Goal: Task Accomplishment & Management: Manage account settings

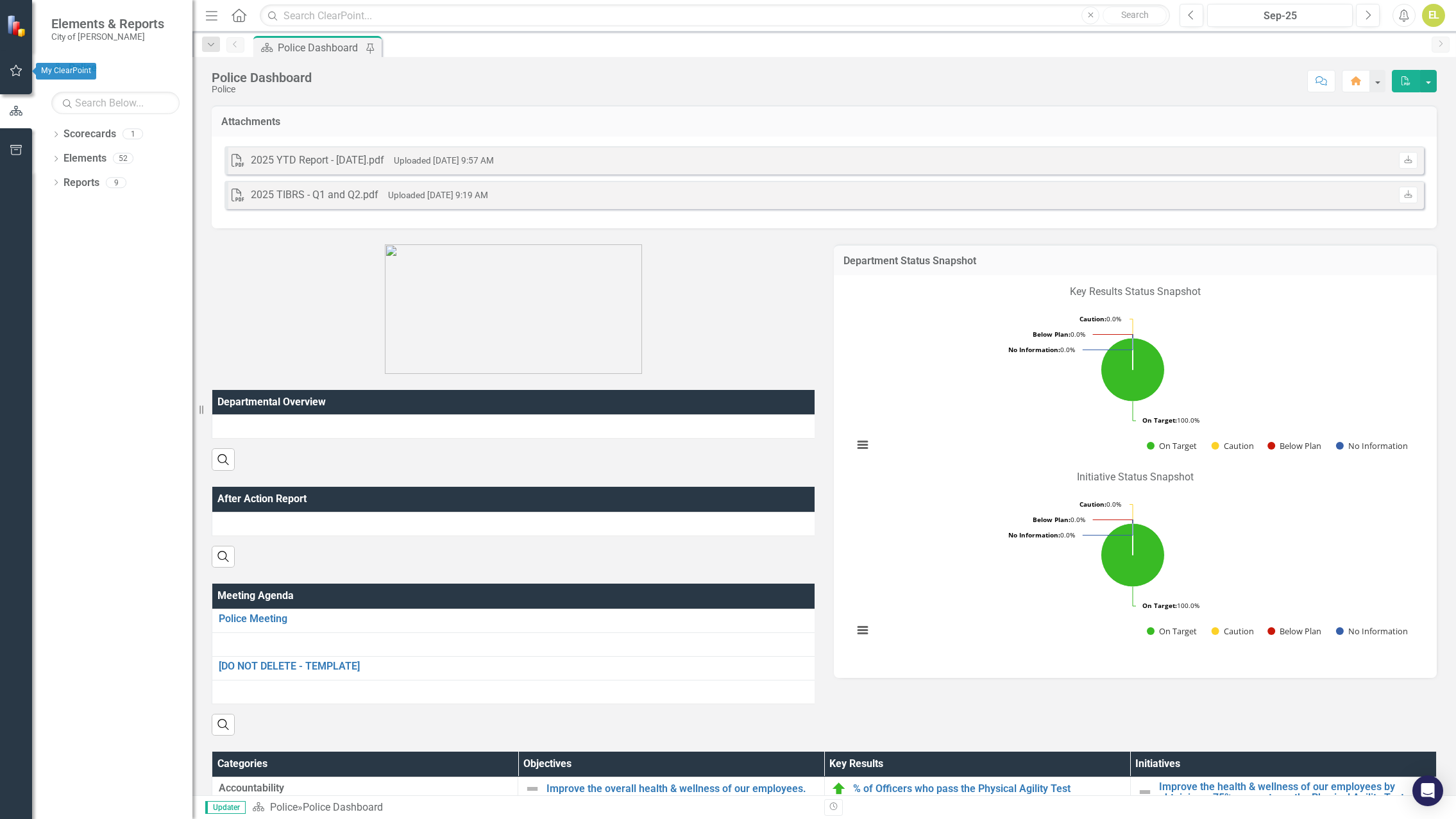
click at [15, 74] on icon "button" at bounding box center [16, 70] width 13 height 10
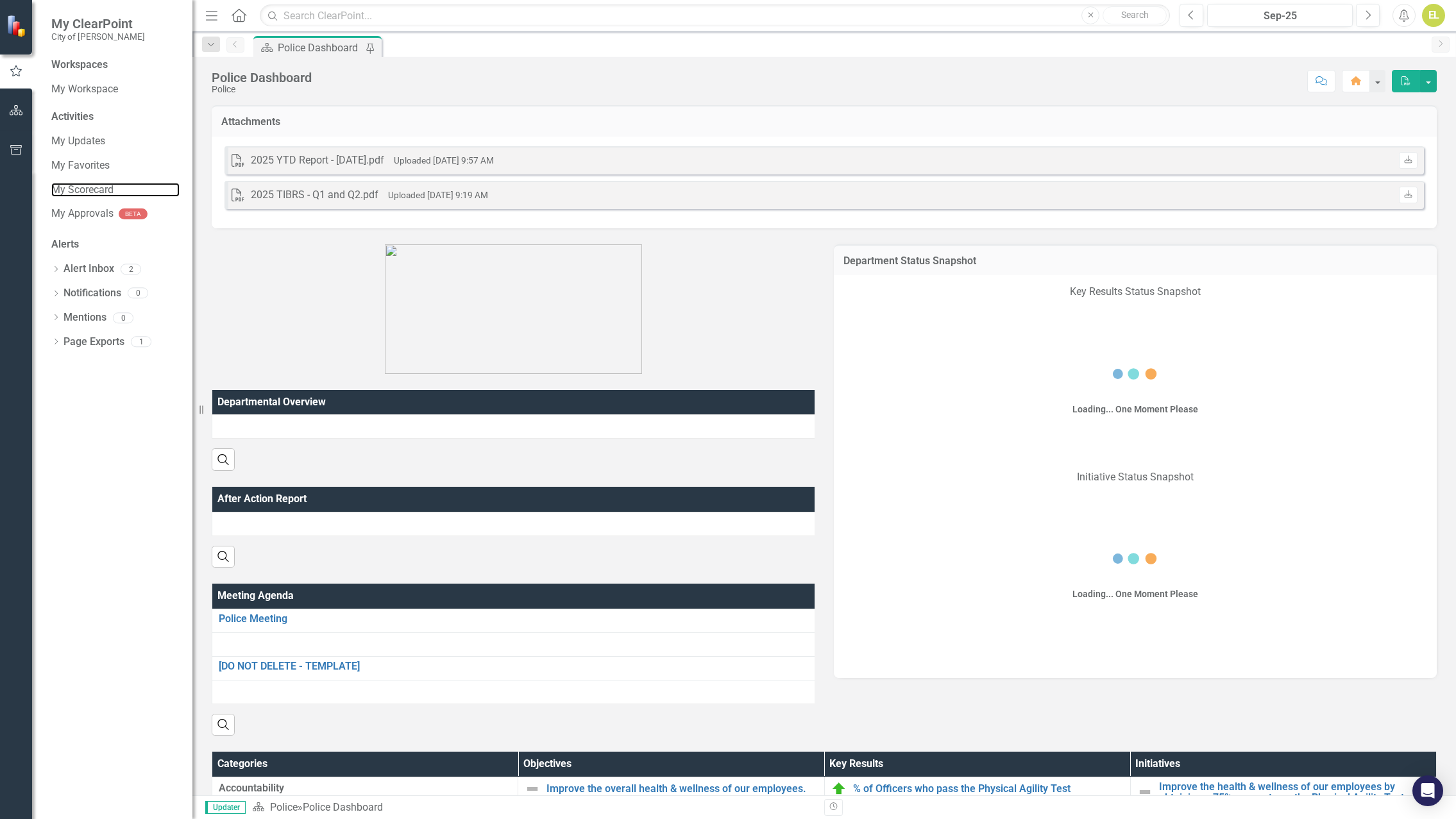
click at [97, 188] on link "My Scorecard" at bounding box center [115, 190] width 128 height 15
click at [97, 191] on link "My Scorecard" at bounding box center [115, 190] width 128 height 15
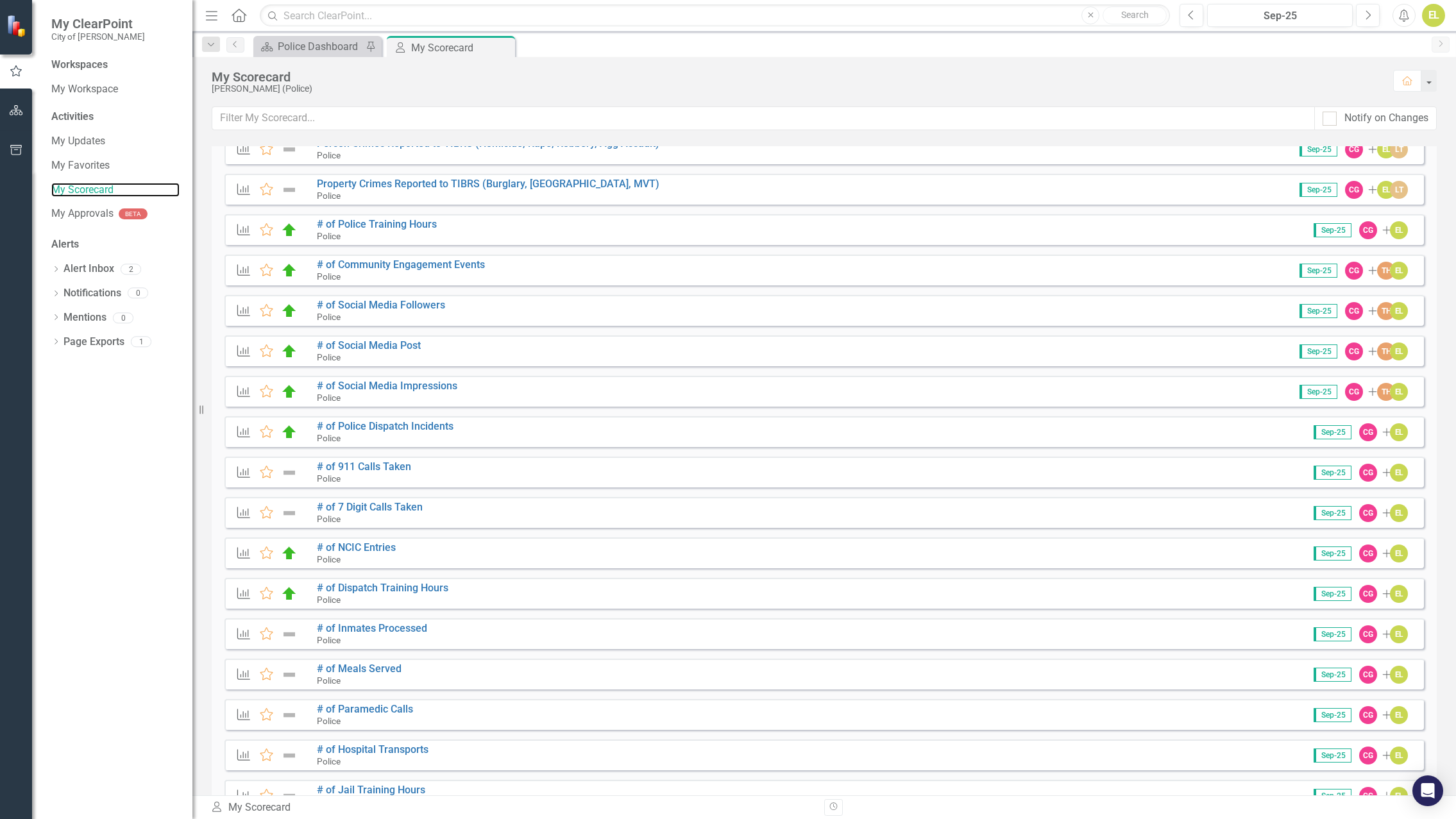
scroll to position [128, 0]
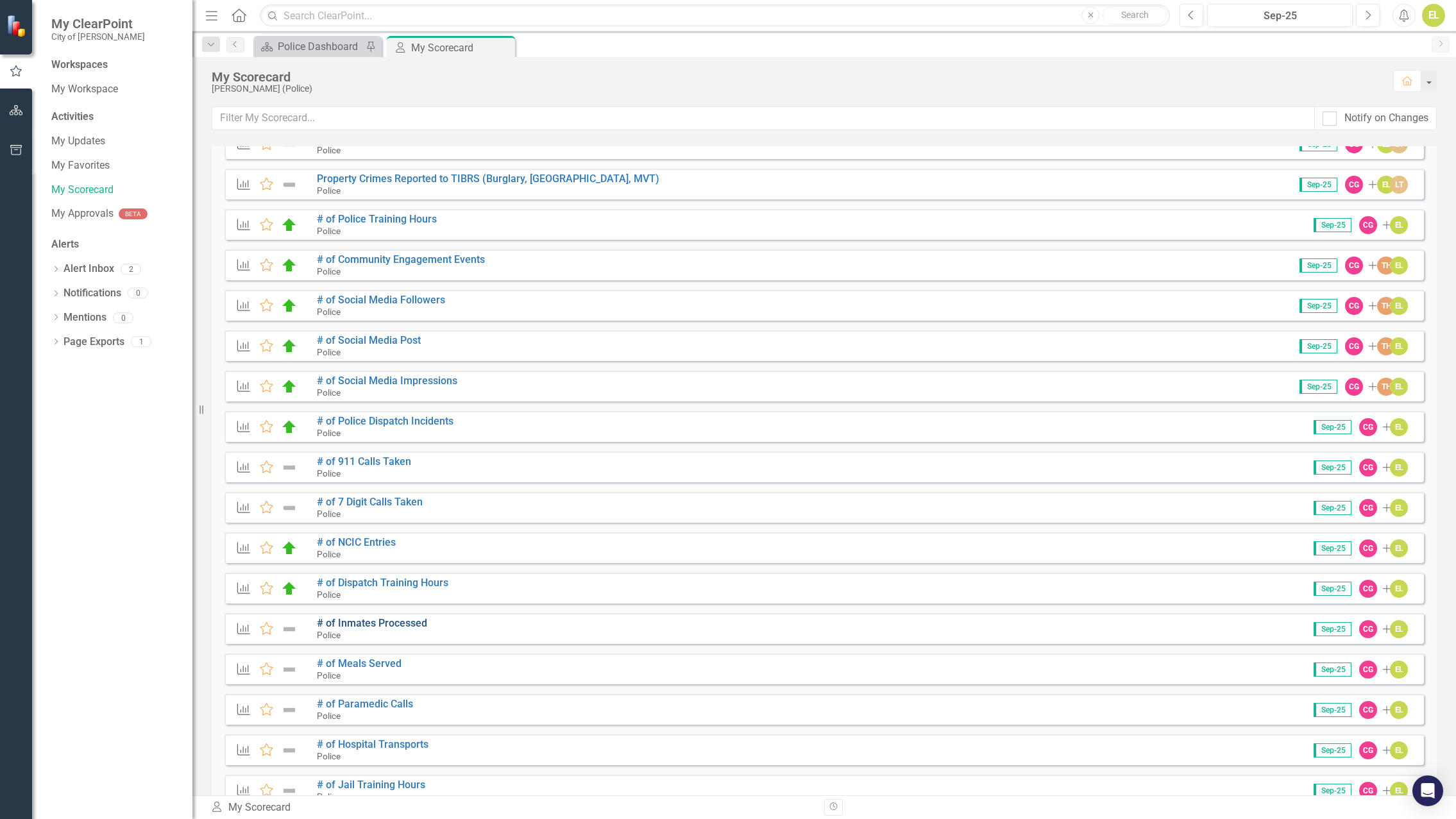
click at [361, 623] on link "# of Inmates Processed" at bounding box center [372, 623] width 110 height 12
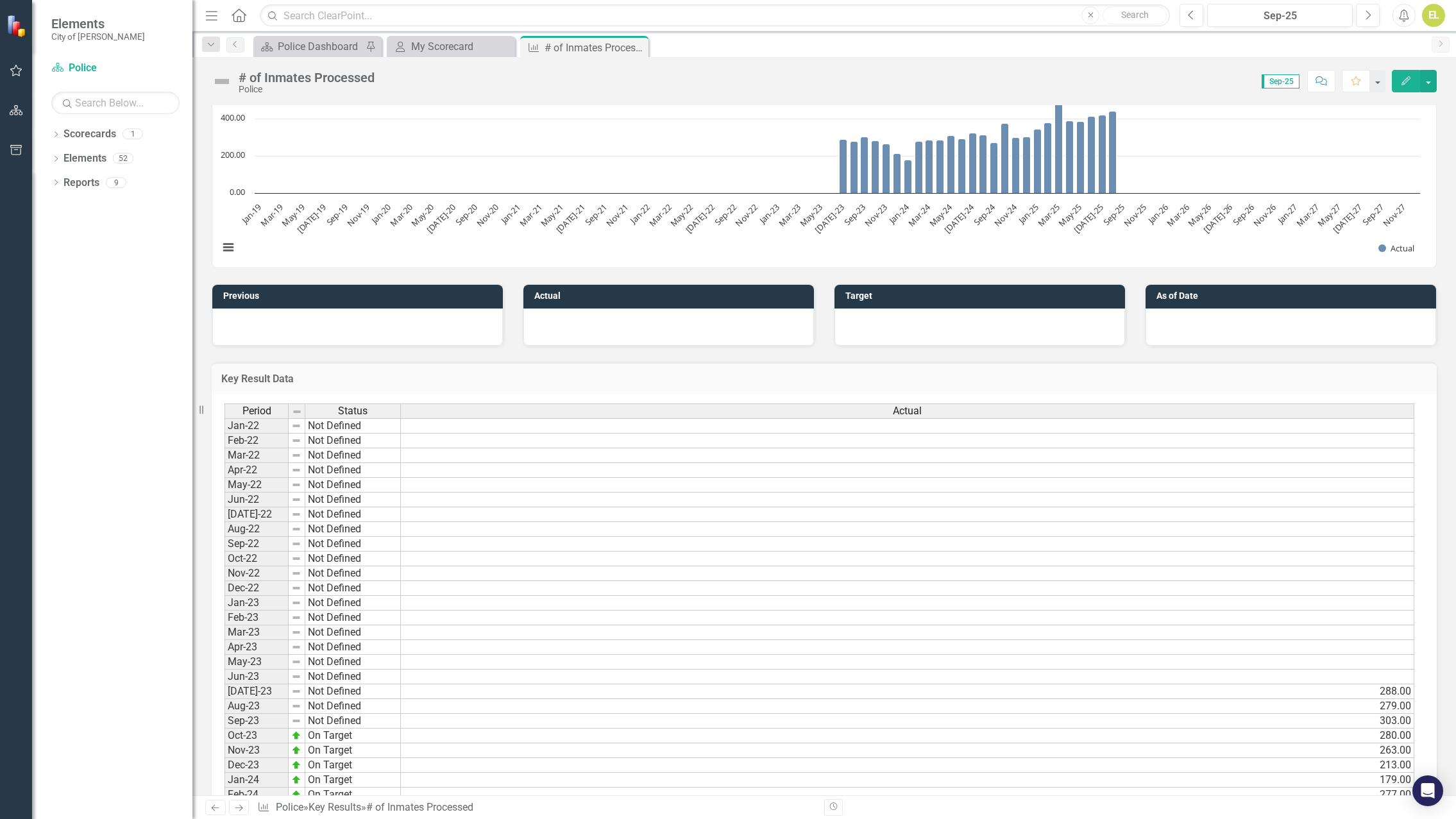
scroll to position [816, 0]
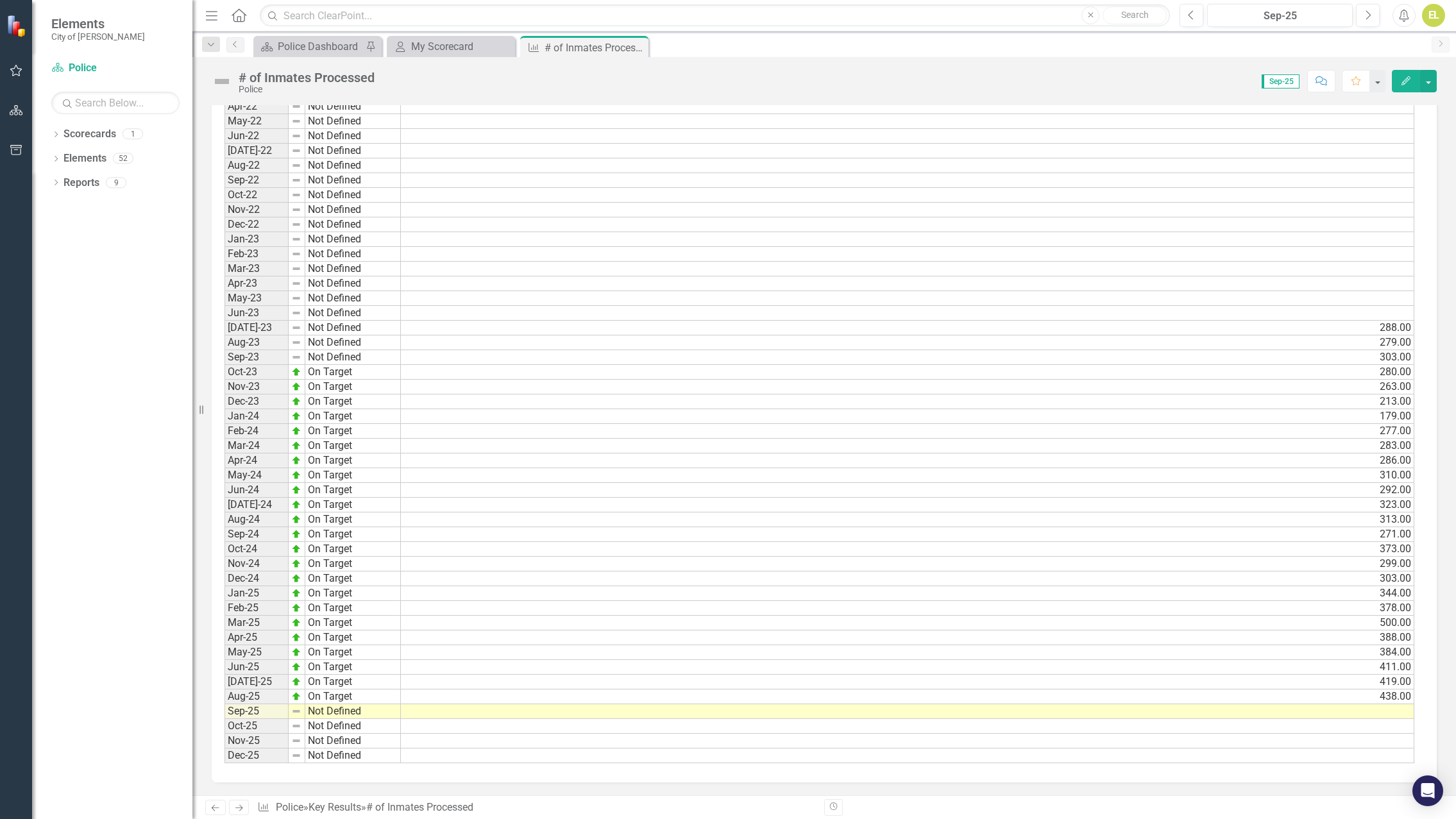
click at [1236, 712] on td at bounding box center [907, 712] width 1013 height 15
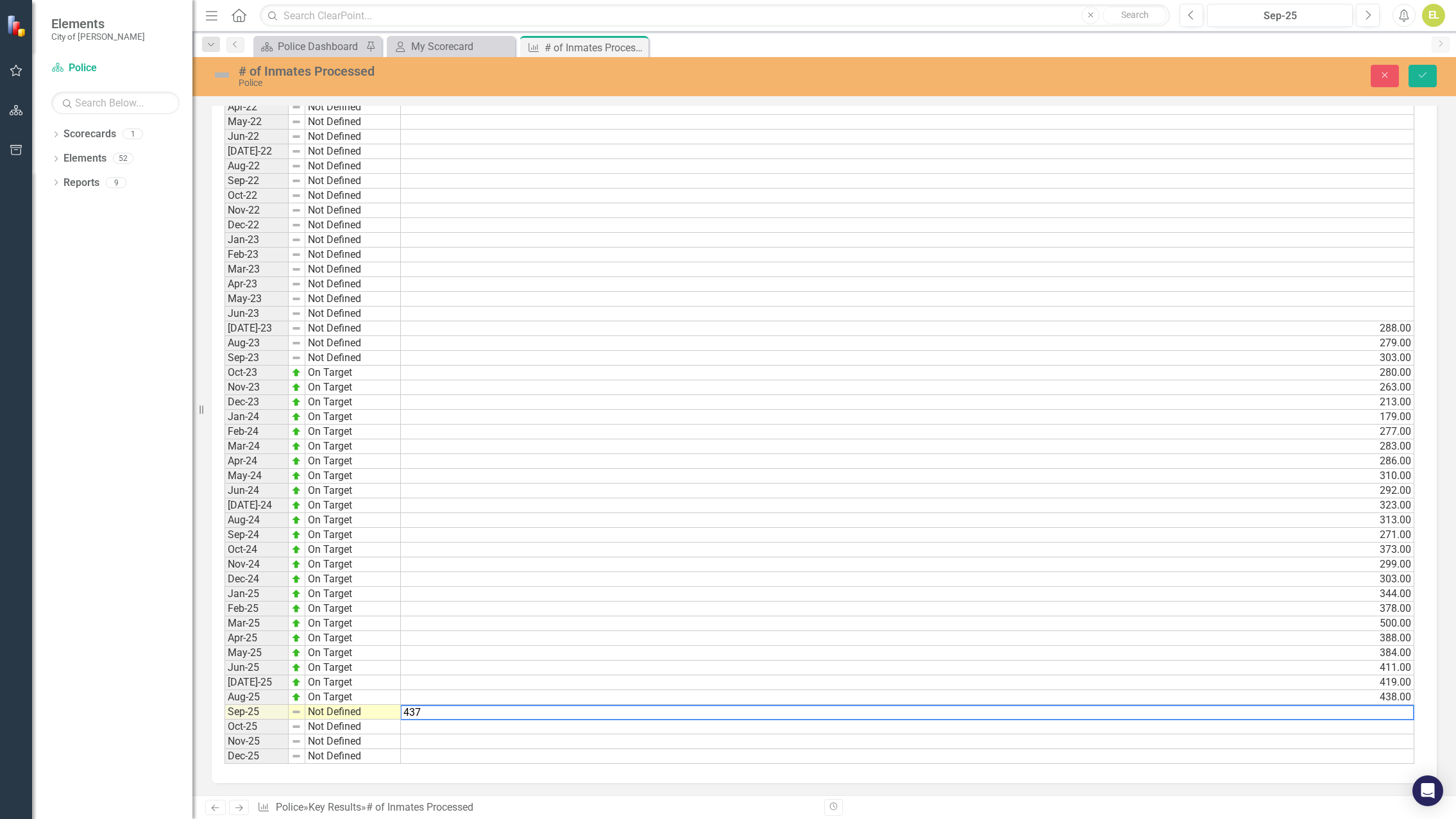
type textarea "437"
click at [329, 710] on td "Not Defined" at bounding box center [353, 712] width 95 height 15
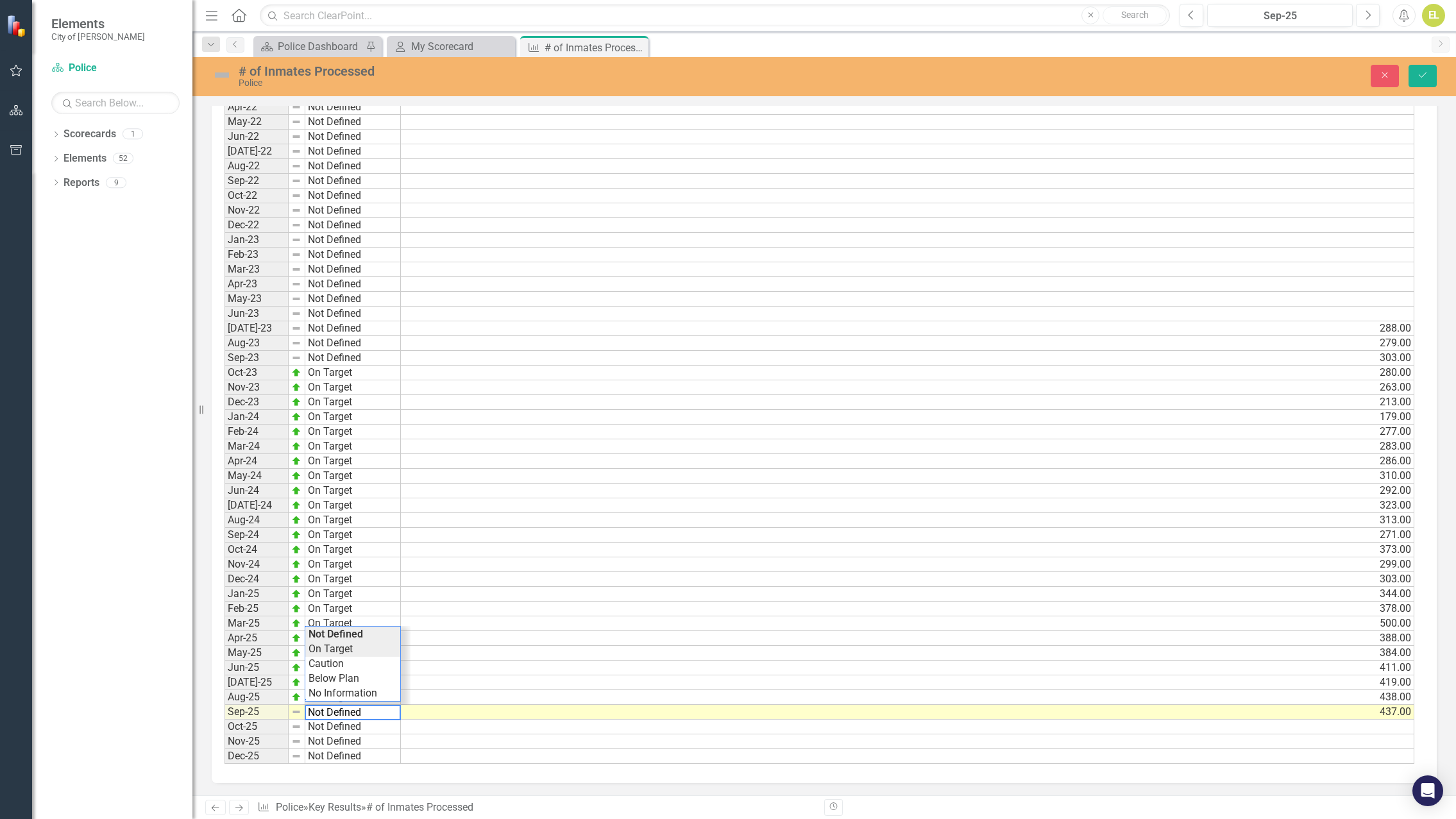
type textarea "On Target"
click at [331, 651] on div "Period Status Actual Jan-22 Not Defined Feb-22 Not Defined Mar-22 Not Defined A…" at bounding box center [820, 403] width 1190 height 724
click at [209, 42] on icon "Dropdown" at bounding box center [211, 45] width 11 height 9
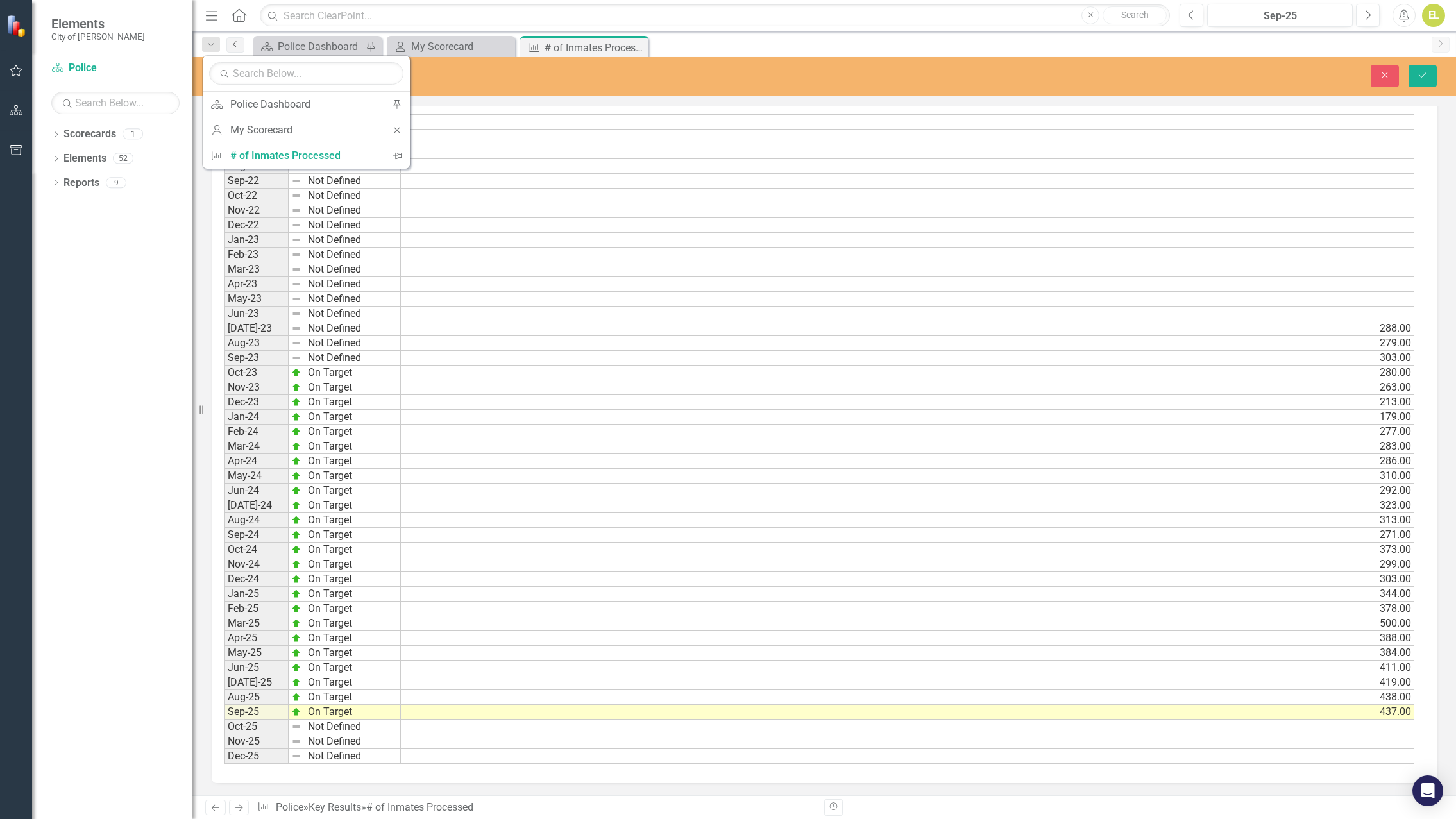
click at [239, 49] on link "Previous" at bounding box center [235, 45] width 18 height 15
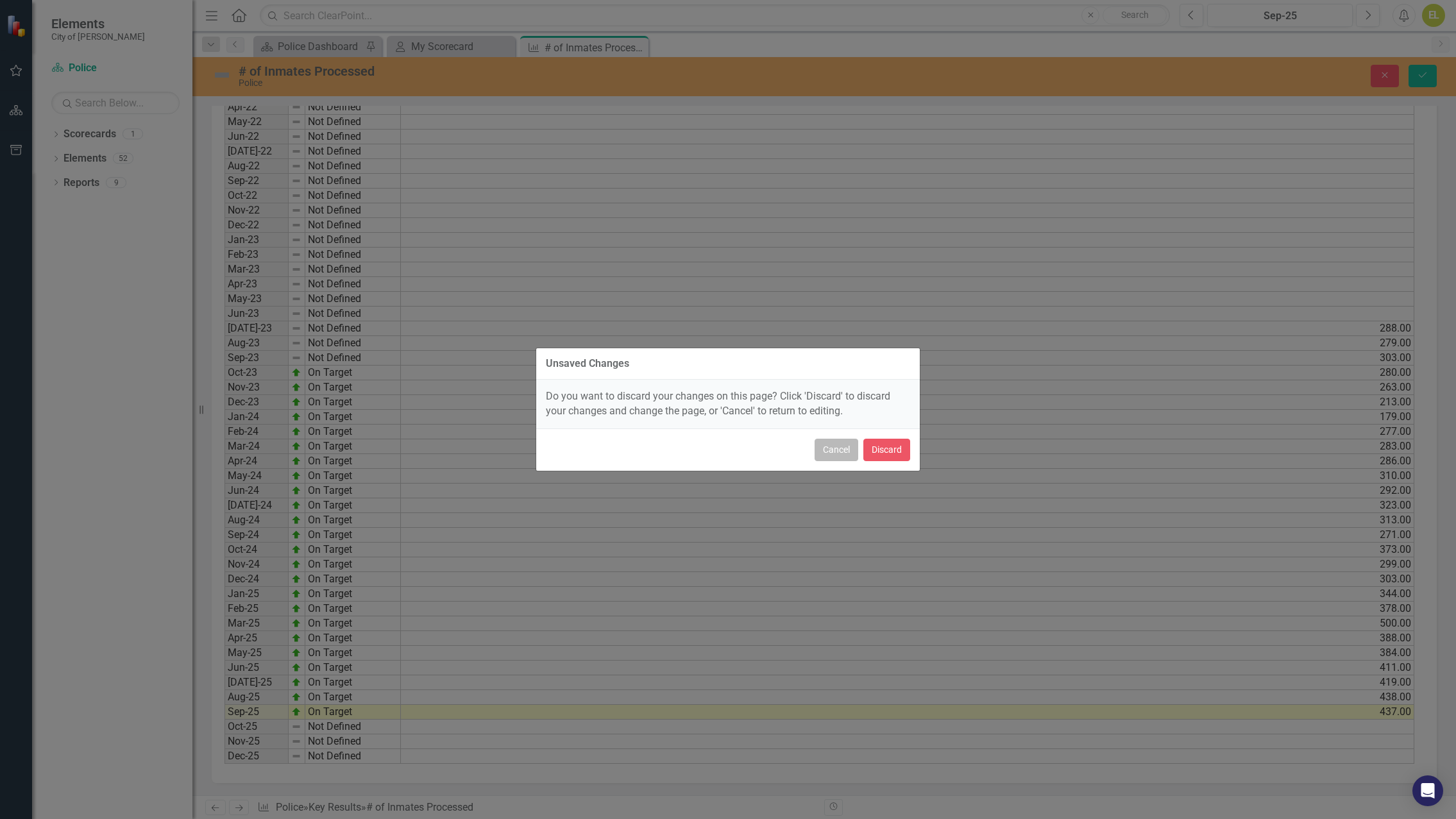
click at [846, 451] on button "Cancel" at bounding box center [836, 450] width 43 height 23
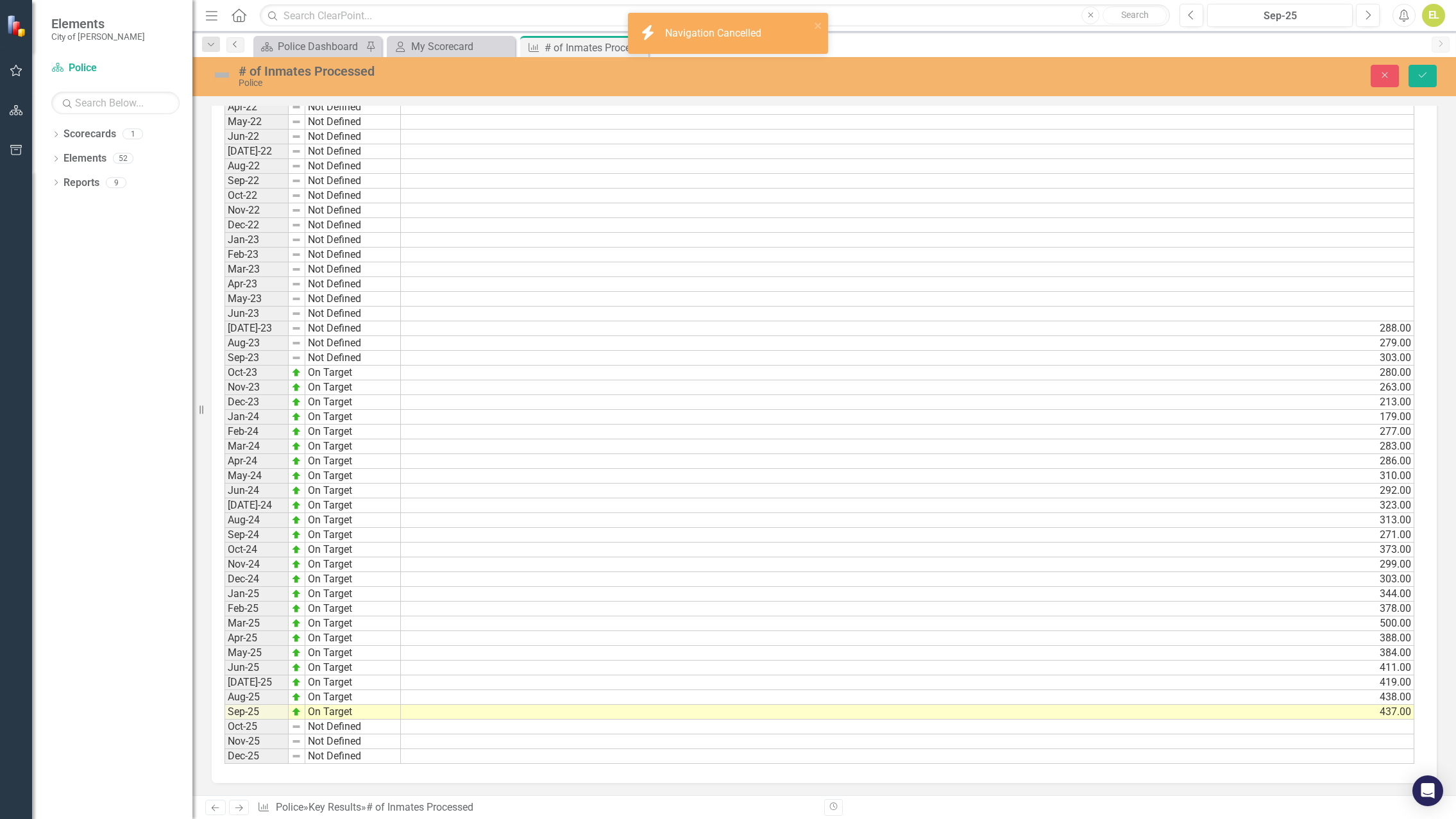
click at [236, 48] on link "Previous" at bounding box center [235, 45] width 18 height 15
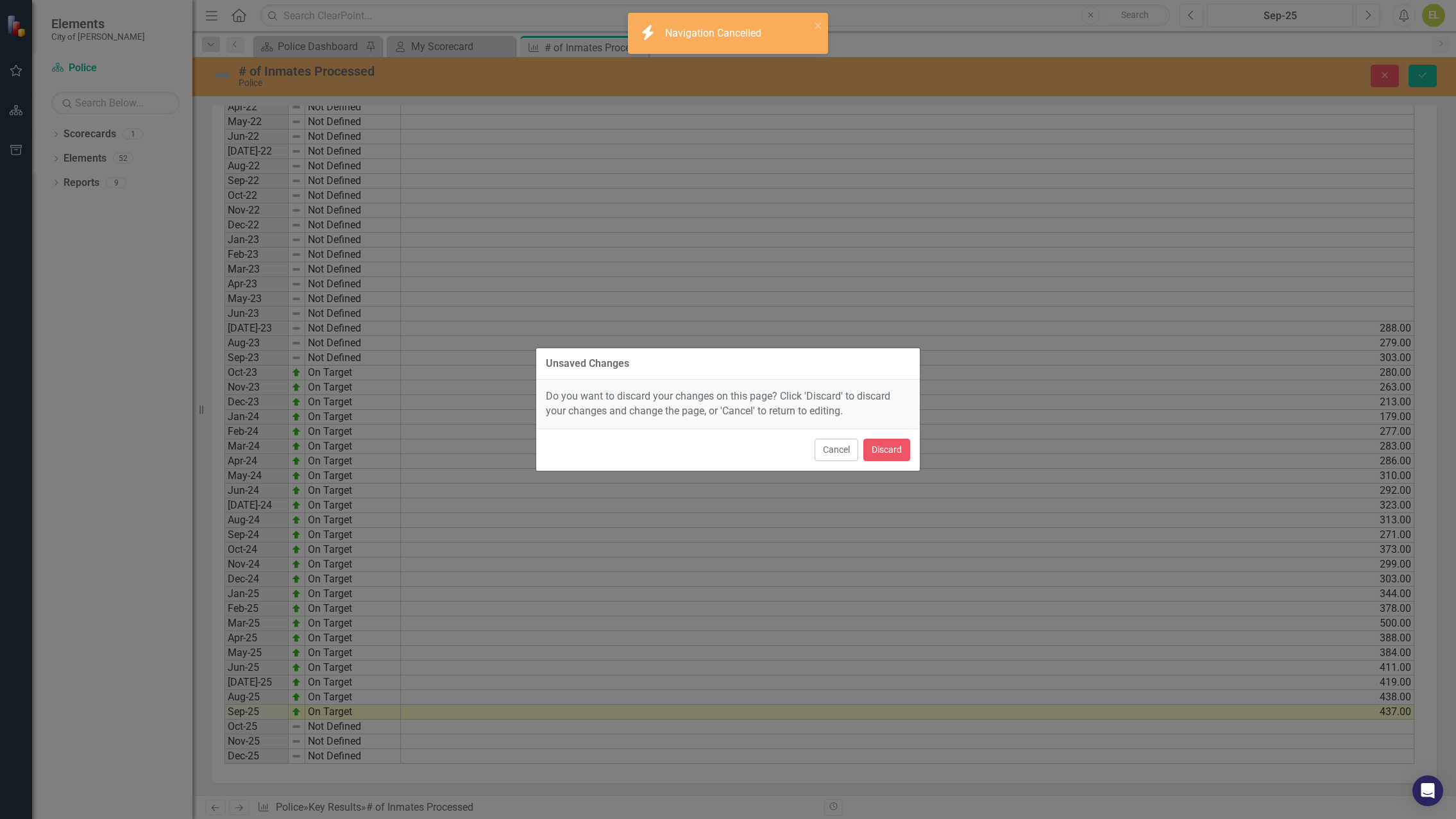
click at [838, 450] on button "Cancel" at bounding box center [836, 450] width 43 height 23
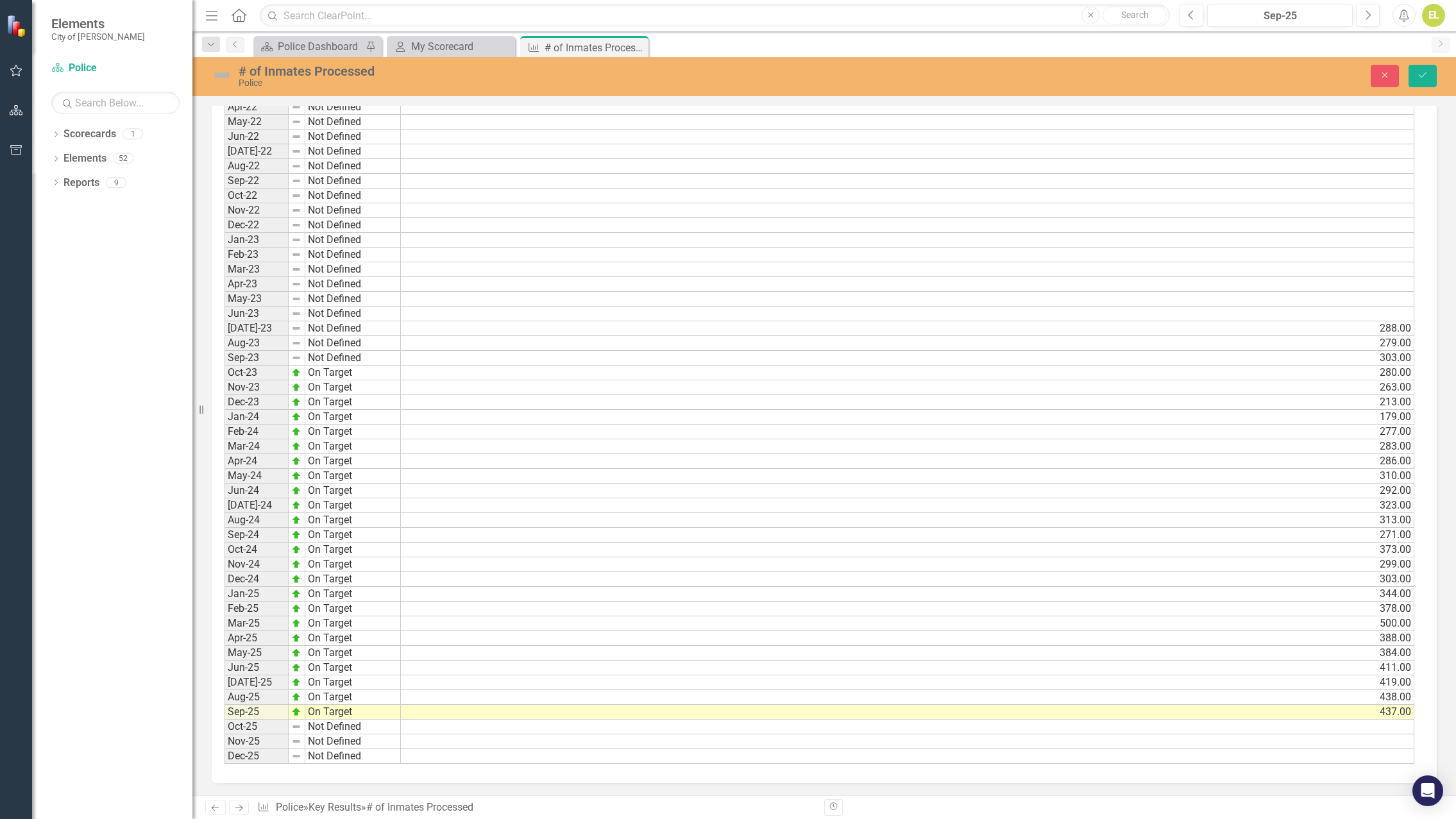
click at [225, 77] on img at bounding box center [221, 75] width 21 height 21
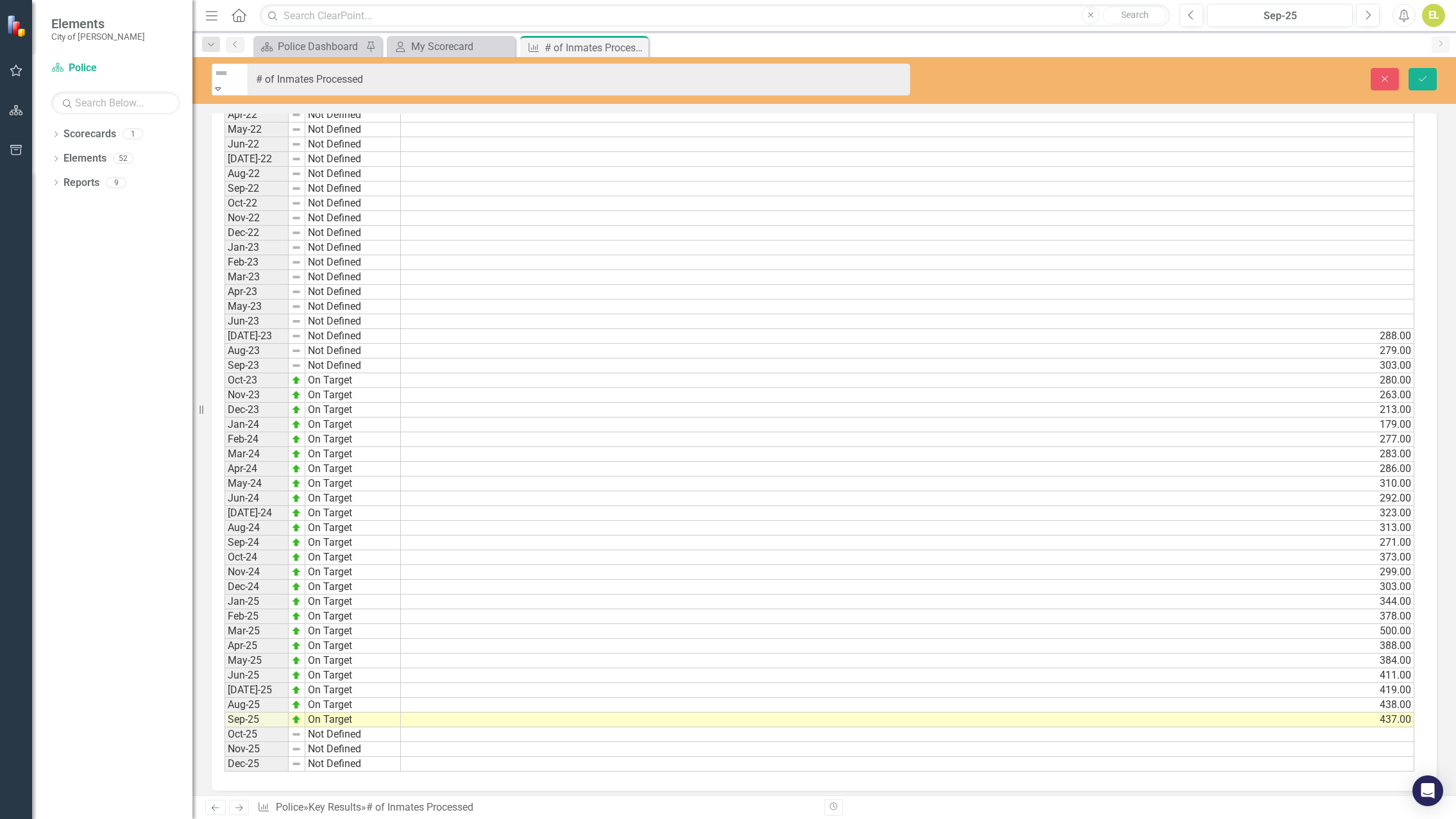
click at [224, 84] on icon "Expand" at bounding box center [217, 88] width 11 height 9
click at [1417, 68] on button "Save" at bounding box center [1423, 79] width 28 height 23
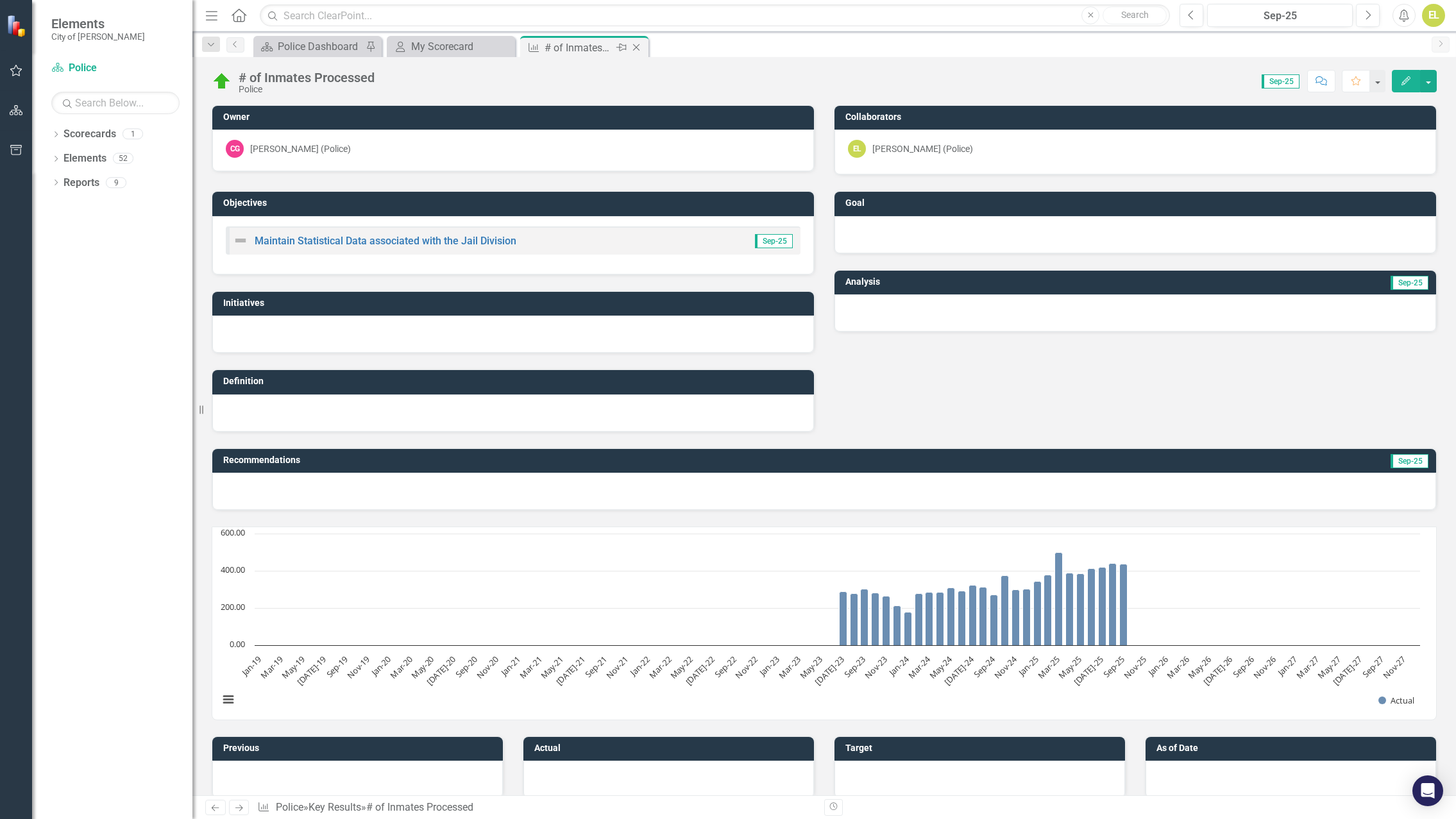
click at [637, 49] on icon "Close" at bounding box center [636, 47] width 13 height 10
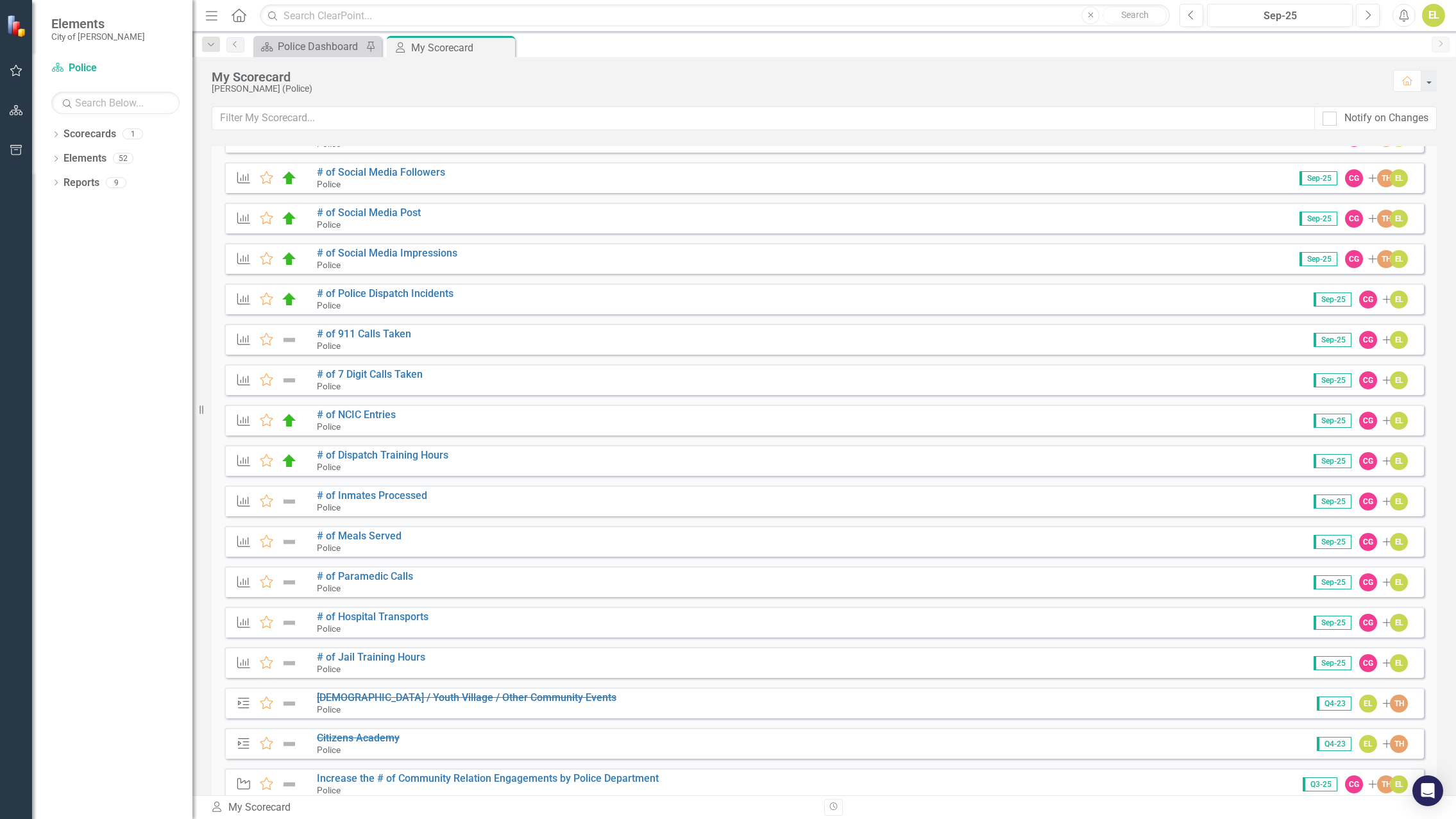
scroll to position [257, 0]
click at [288, 538] on img at bounding box center [289, 541] width 17 height 15
click at [370, 536] on link "# of Meals Served" at bounding box center [359, 535] width 85 height 12
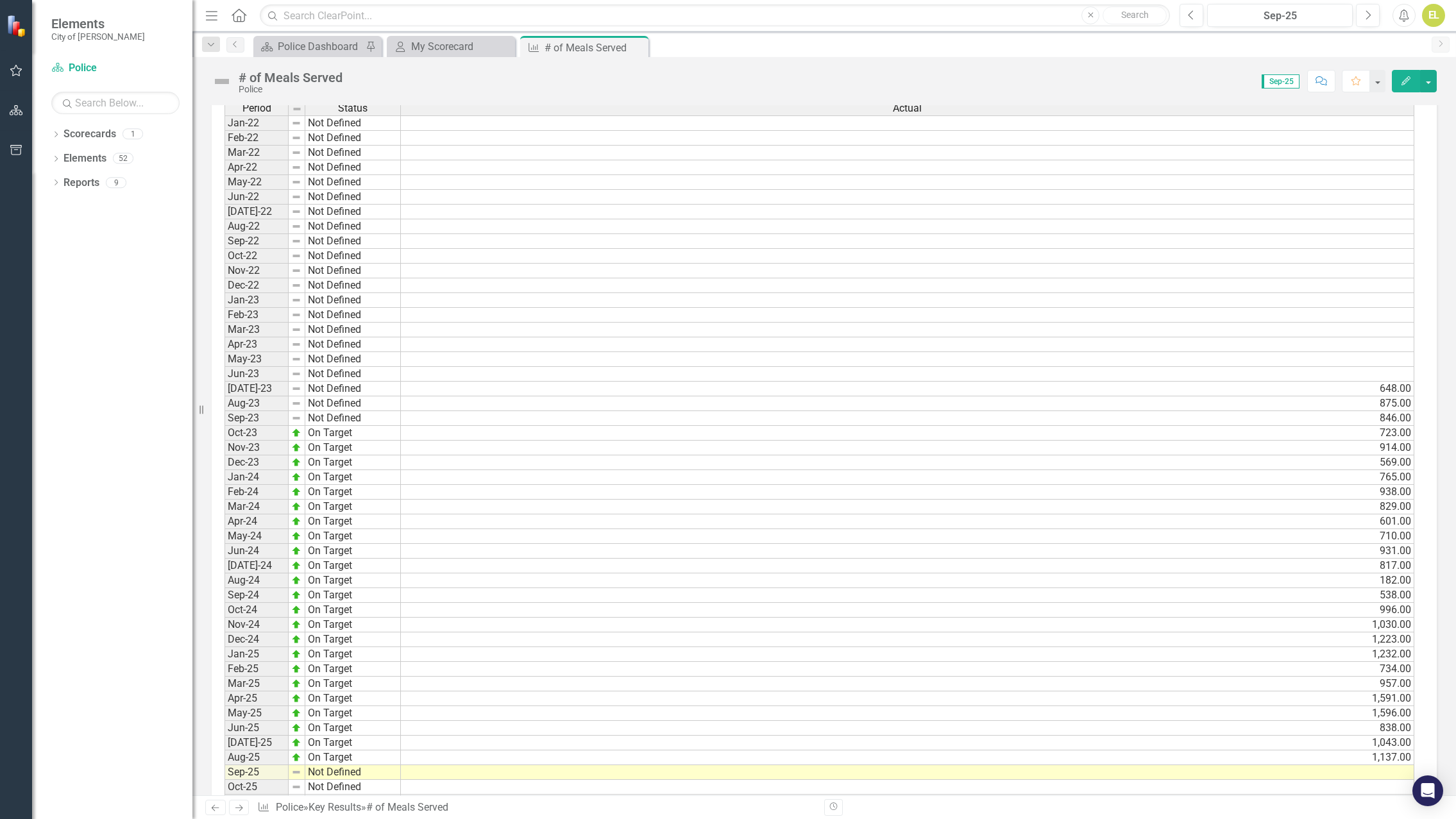
scroll to position [816, 0]
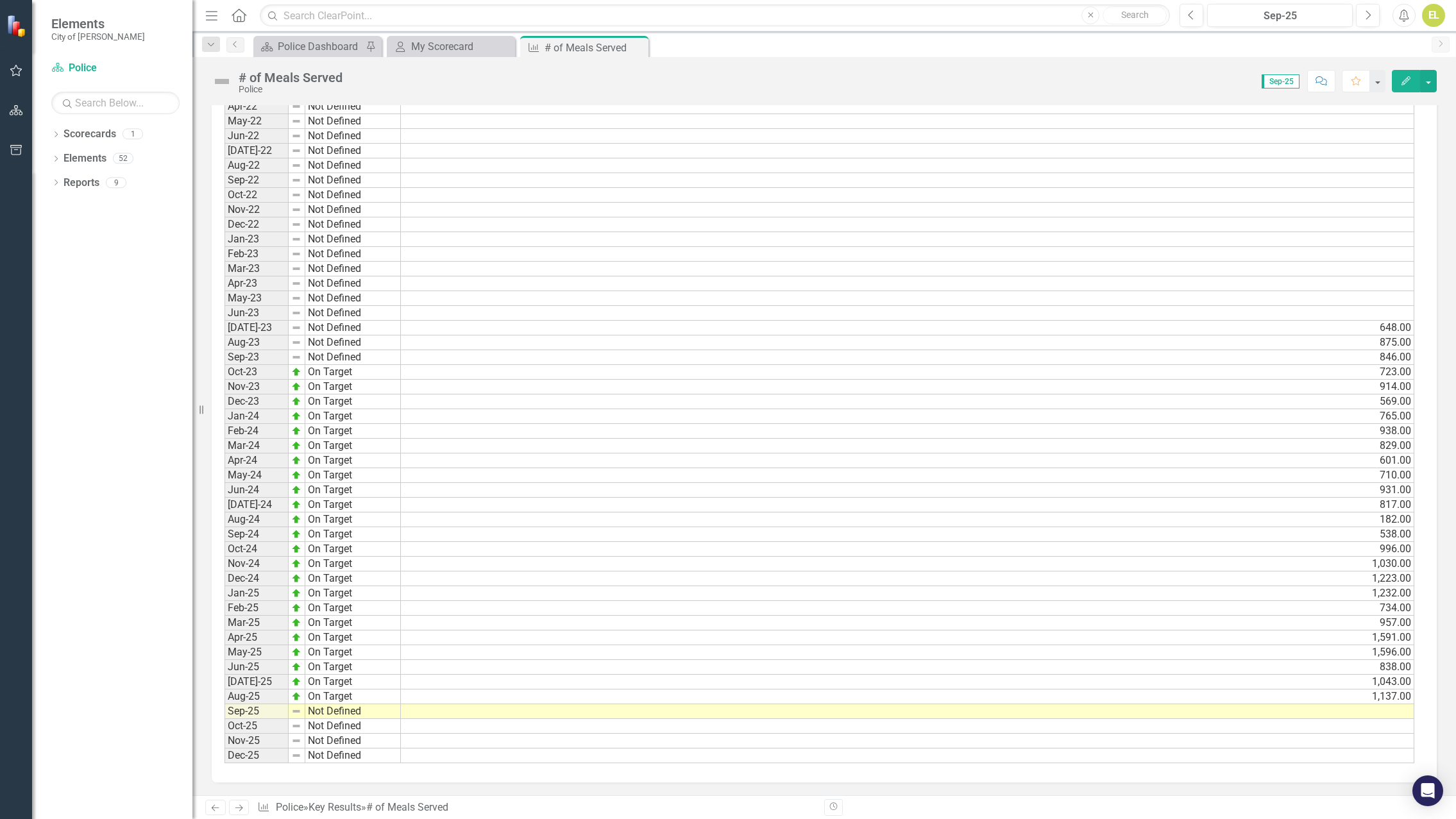
click at [1248, 710] on td at bounding box center [907, 712] width 1013 height 15
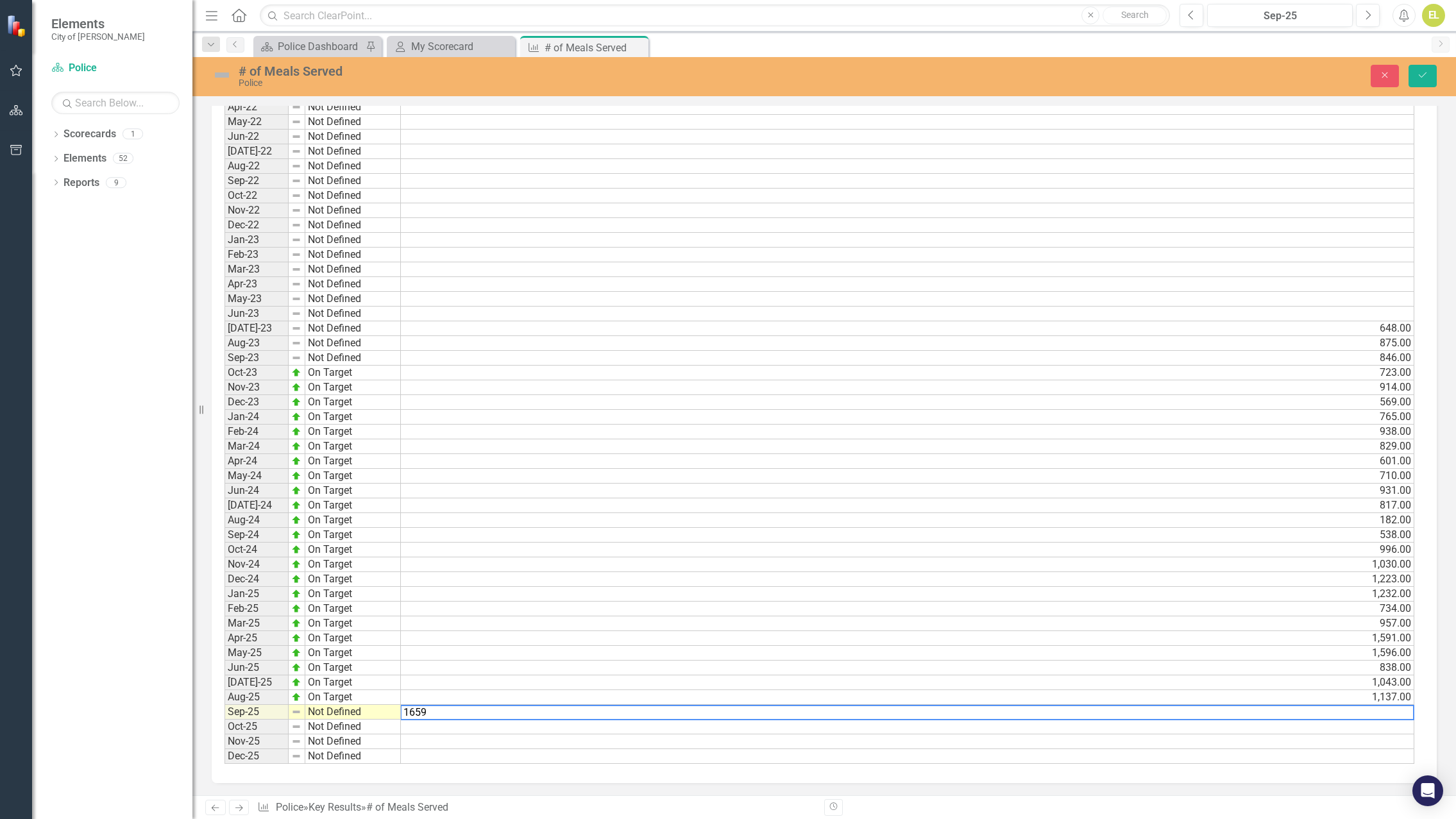
type textarea "1659"
click at [332, 710] on td "Not Defined" at bounding box center [353, 712] width 95 height 15
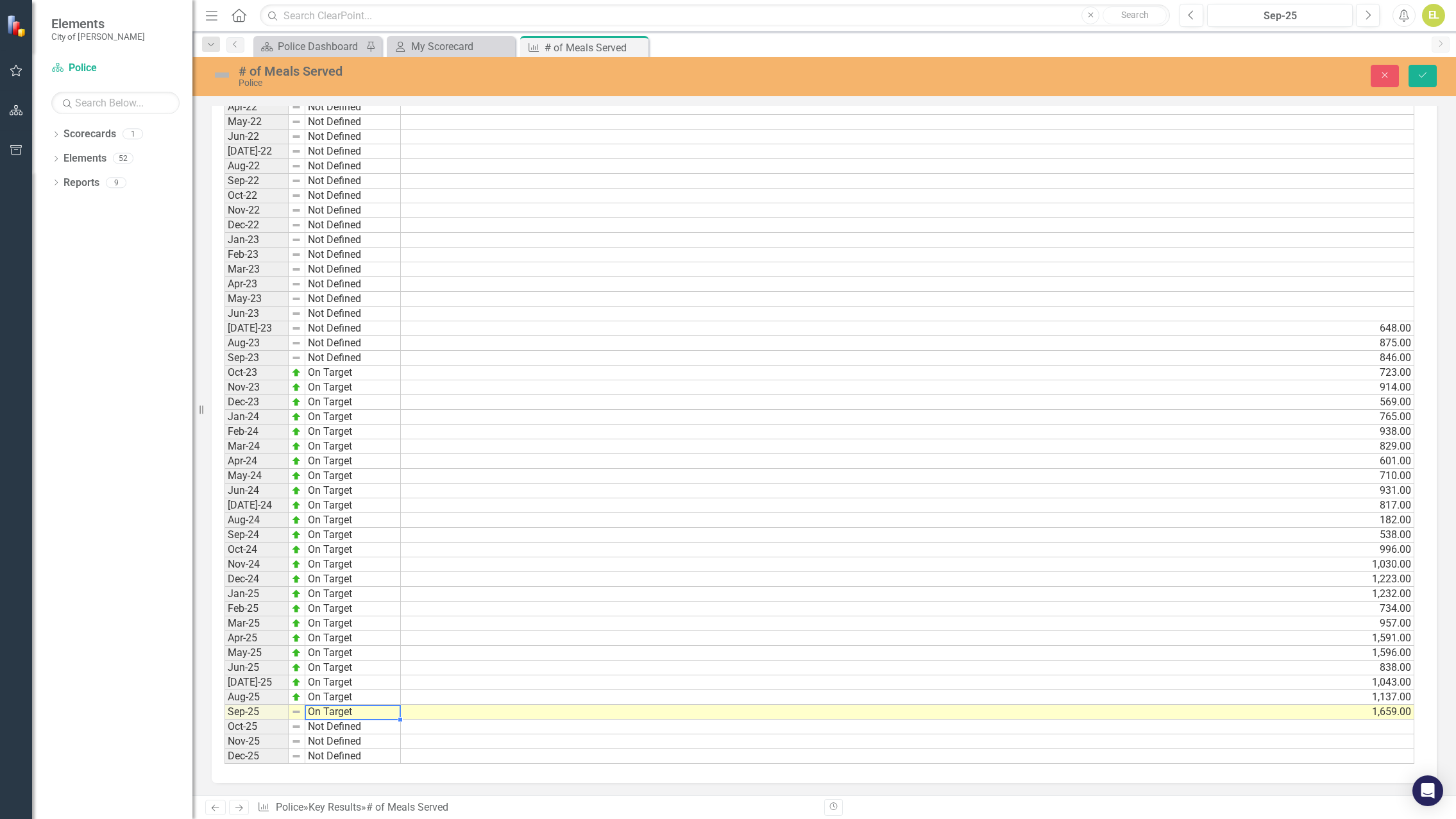
click at [333, 649] on div "Period Status Actual Jan-22 Not Defined Feb-22 Not Defined Mar-22 Not Defined A…" at bounding box center [820, 403] width 1190 height 724
click at [223, 75] on img at bounding box center [221, 75] width 21 height 21
click at [516, 214] on td at bounding box center [907, 211] width 1013 height 15
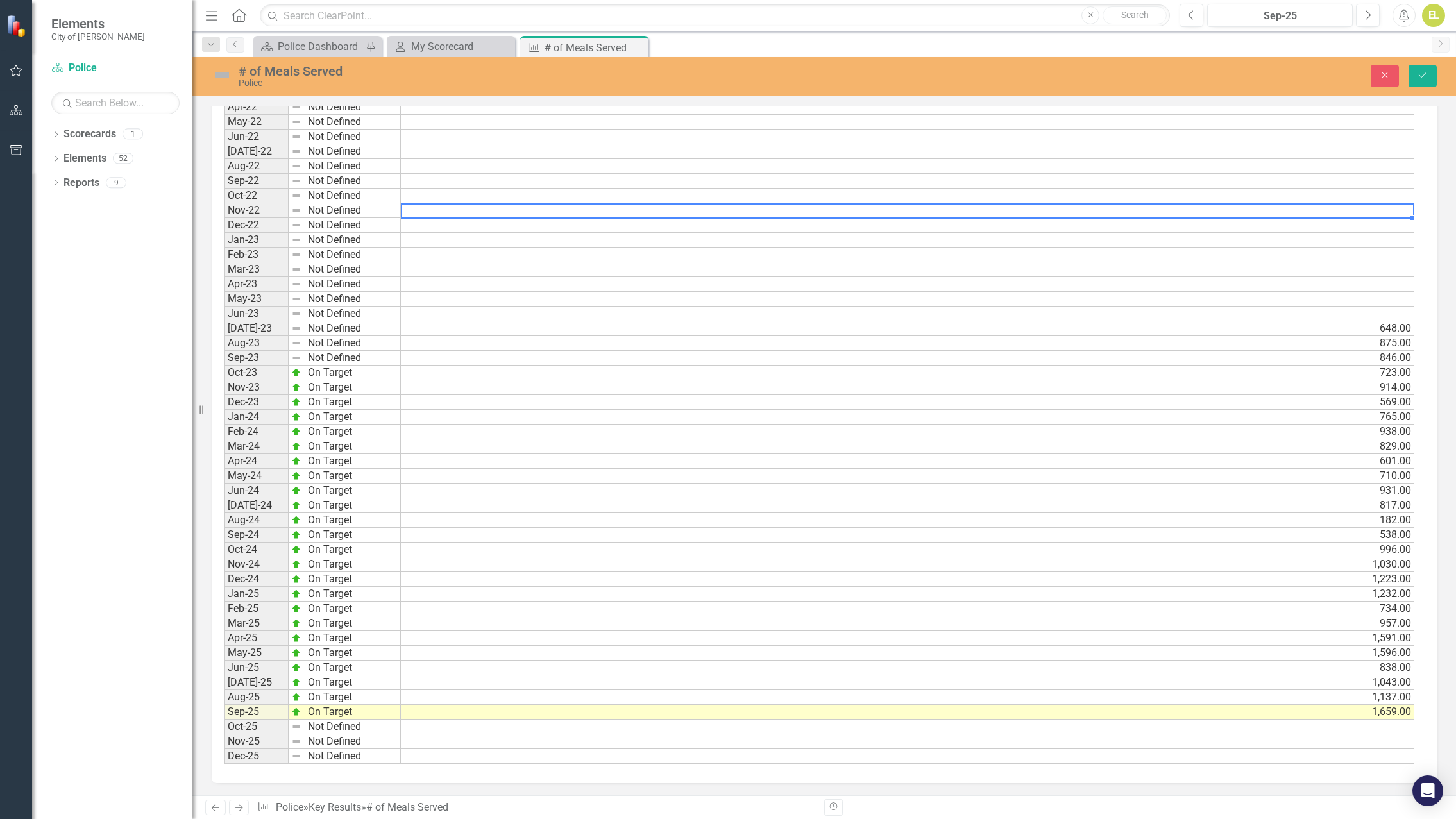
click at [221, 75] on img at bounding box center [221, 75] width 21 height 21
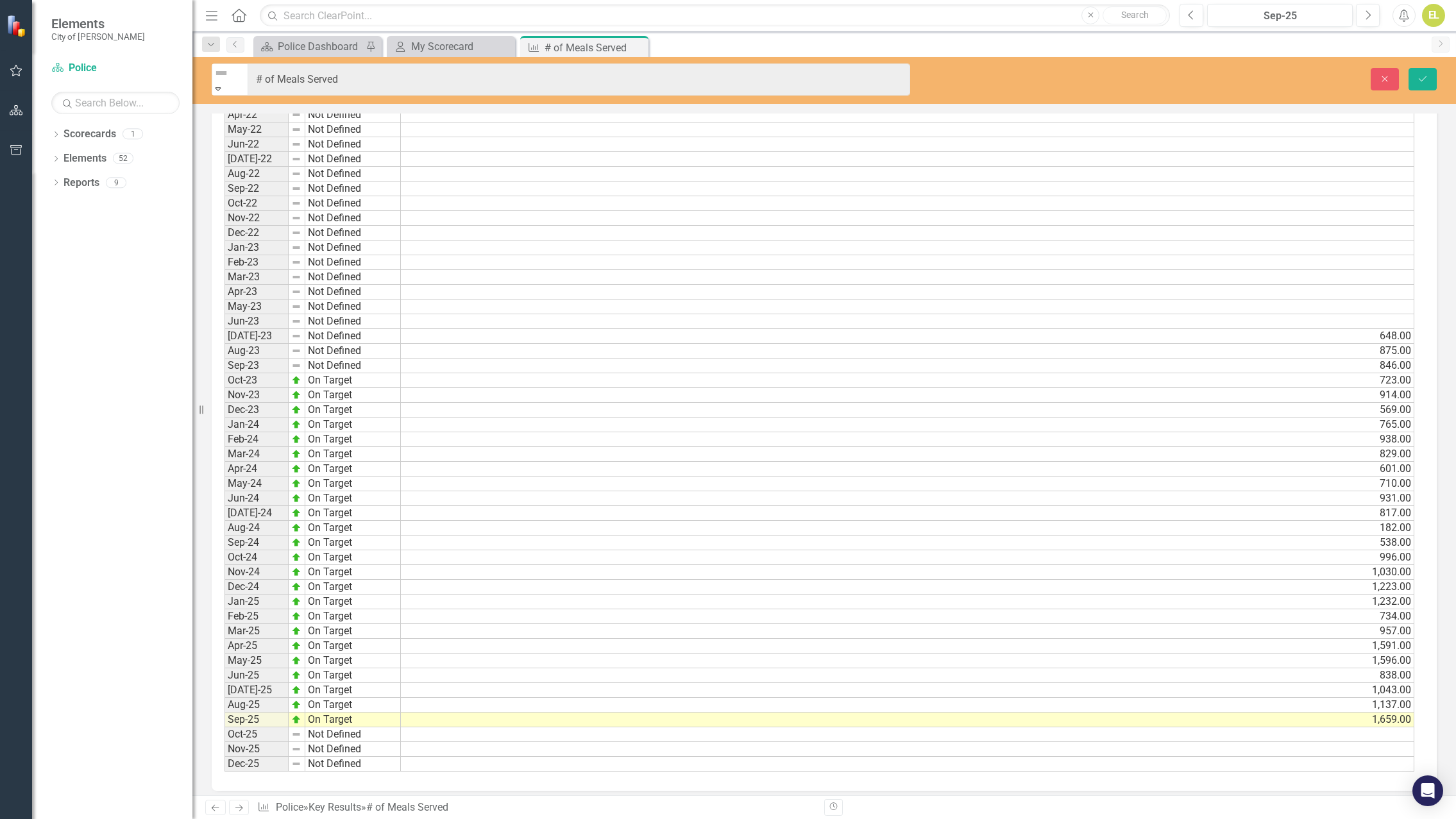
click at [224, 84] on icon "Expand" at bounding box center [217, 88] width 11 height 9
click at [1420, 75] on icon "Save" at bounding box center [1422, 79] width 11 height 9
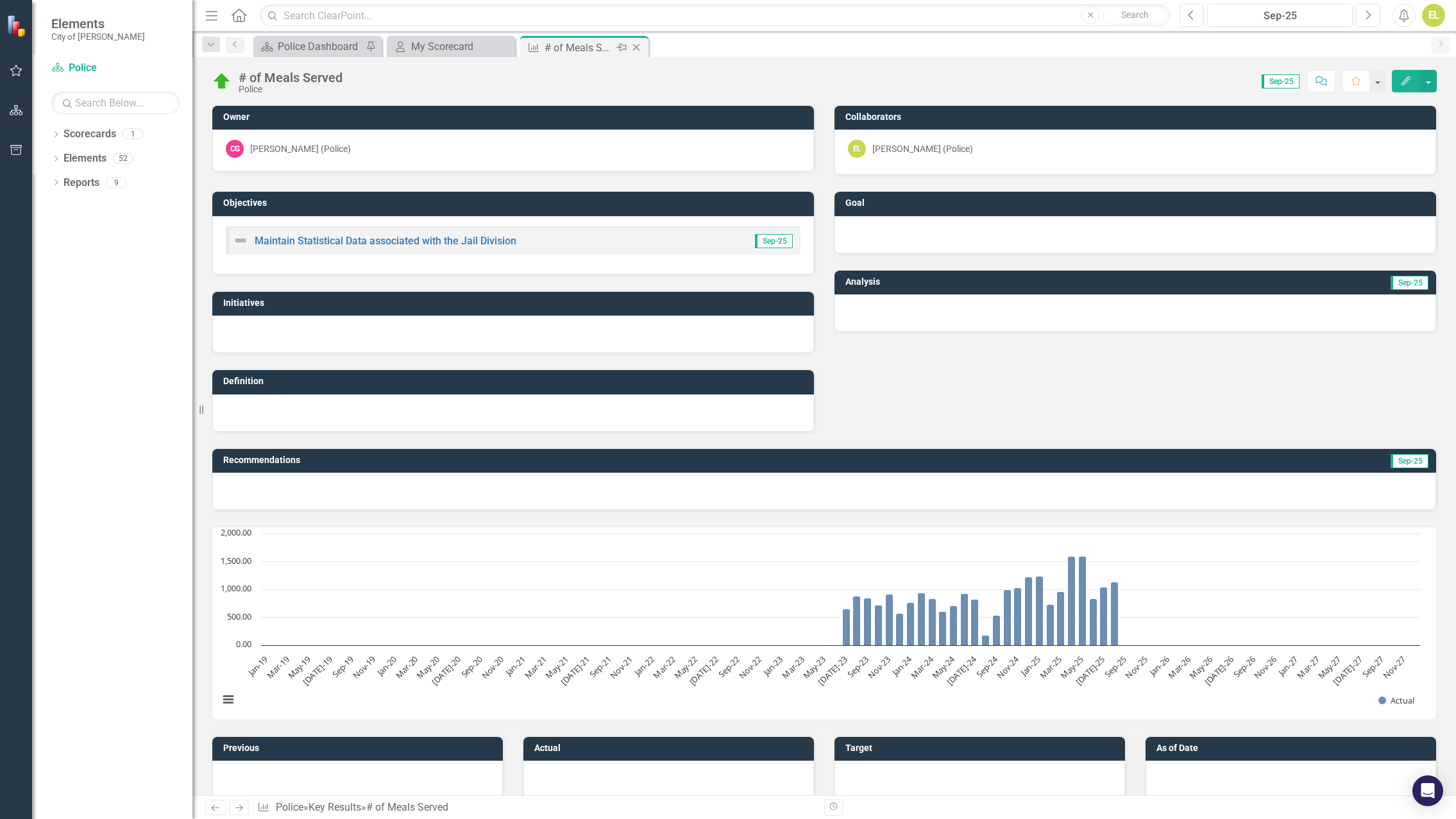
click at [636, 45] on icon "Close" at bounding box center [636, 47] width 13 height 10
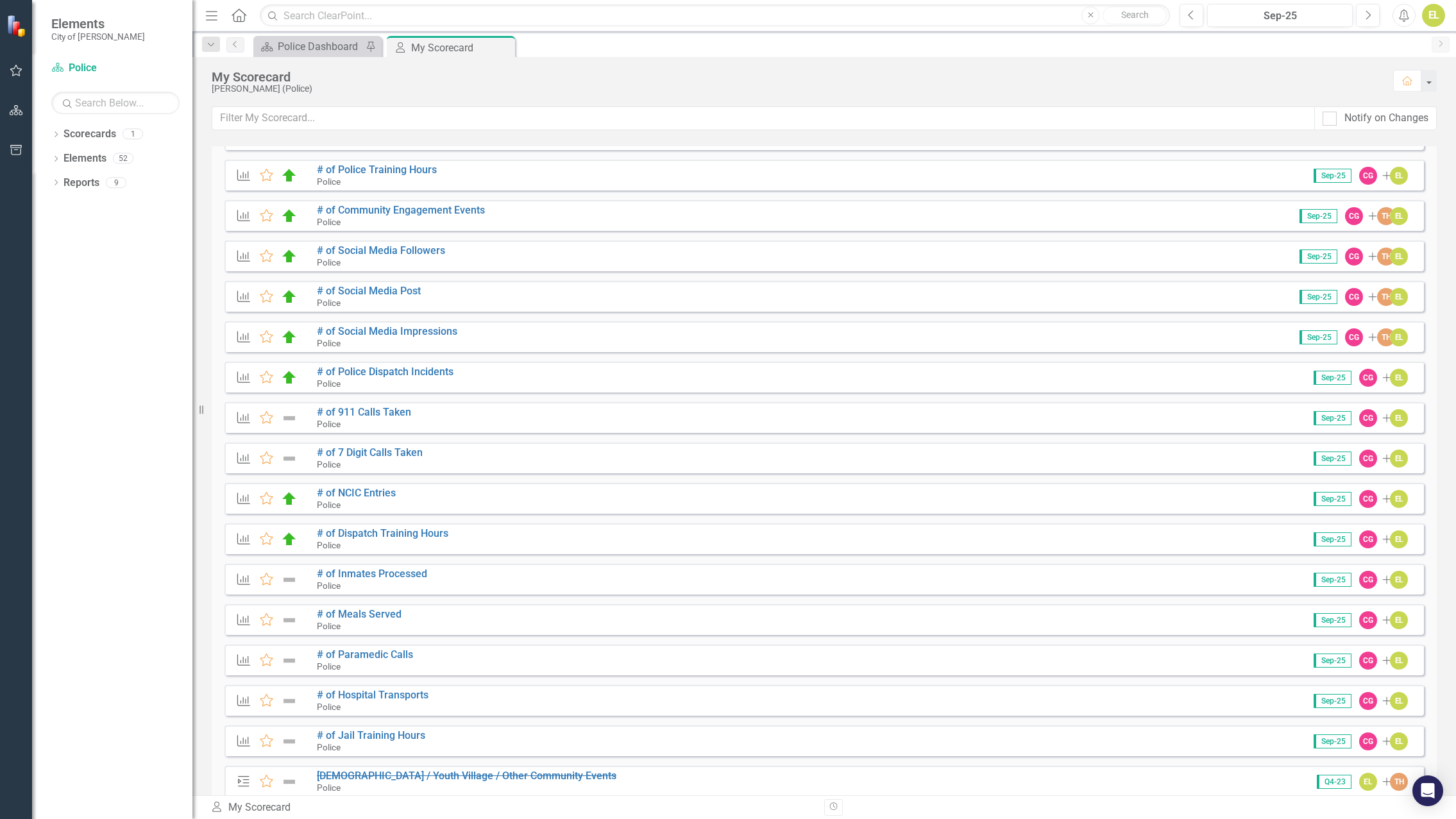
scroll to position [193, 0]
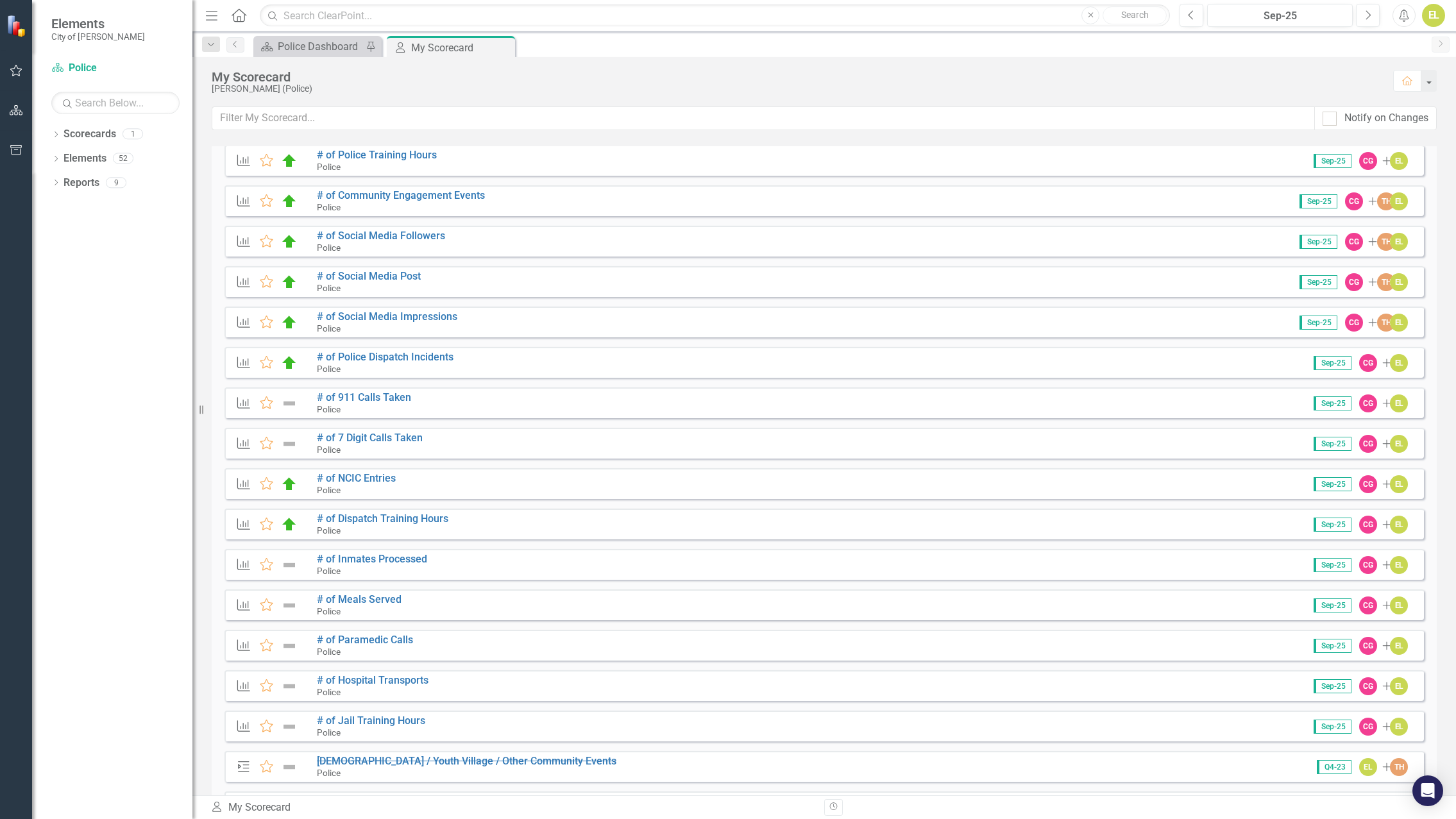
click at [291, 642] on img at bounding box center [289, 646] width 17 height 15
click at [343, 640] on link "# of Paramedic Calls" at bounding box center [365, 640] width 96 height 12
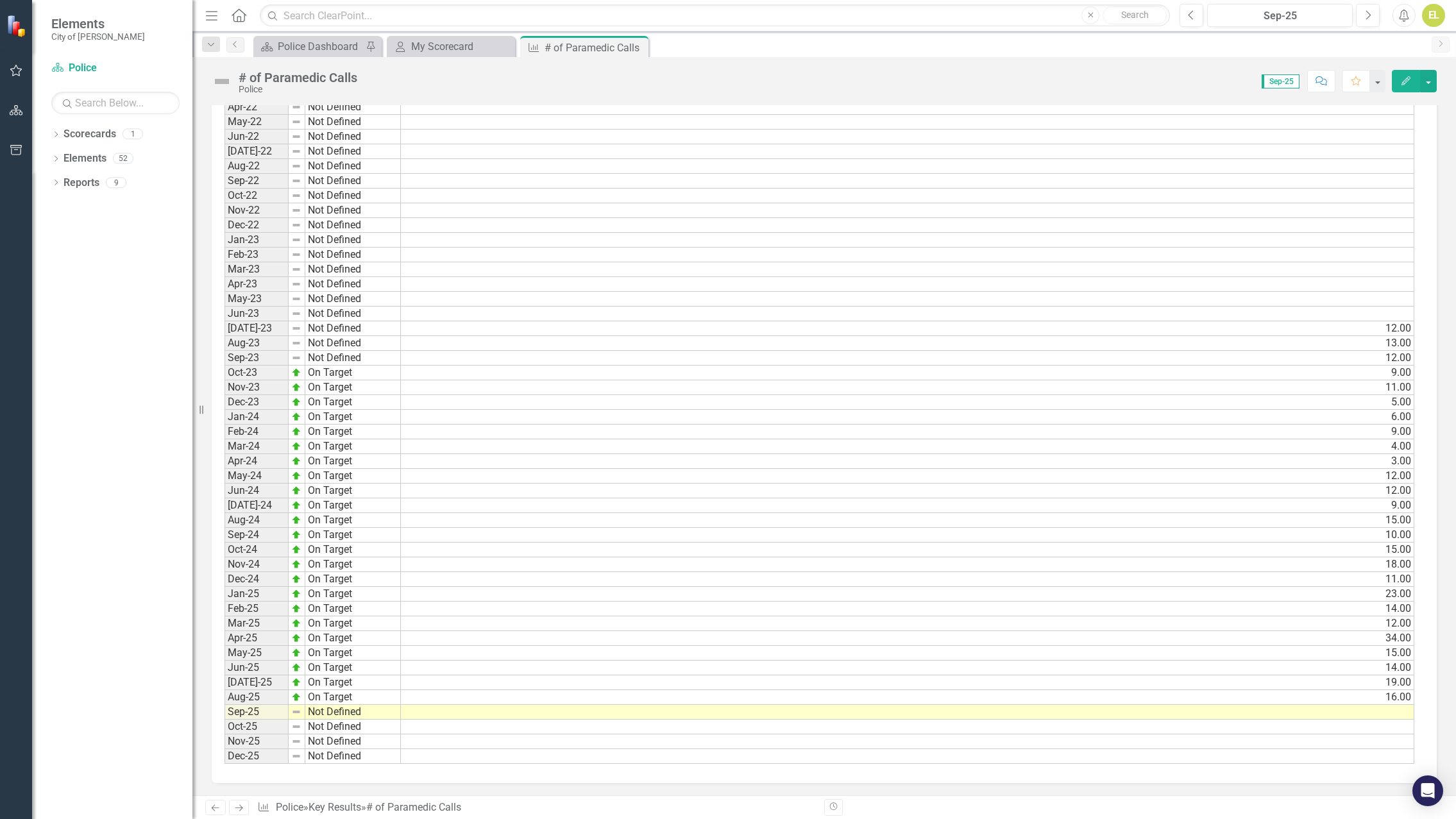
scroll to position [816, 0]
click at [1400, 710] on td at bounding box center [907, 712] width 1013 height 15
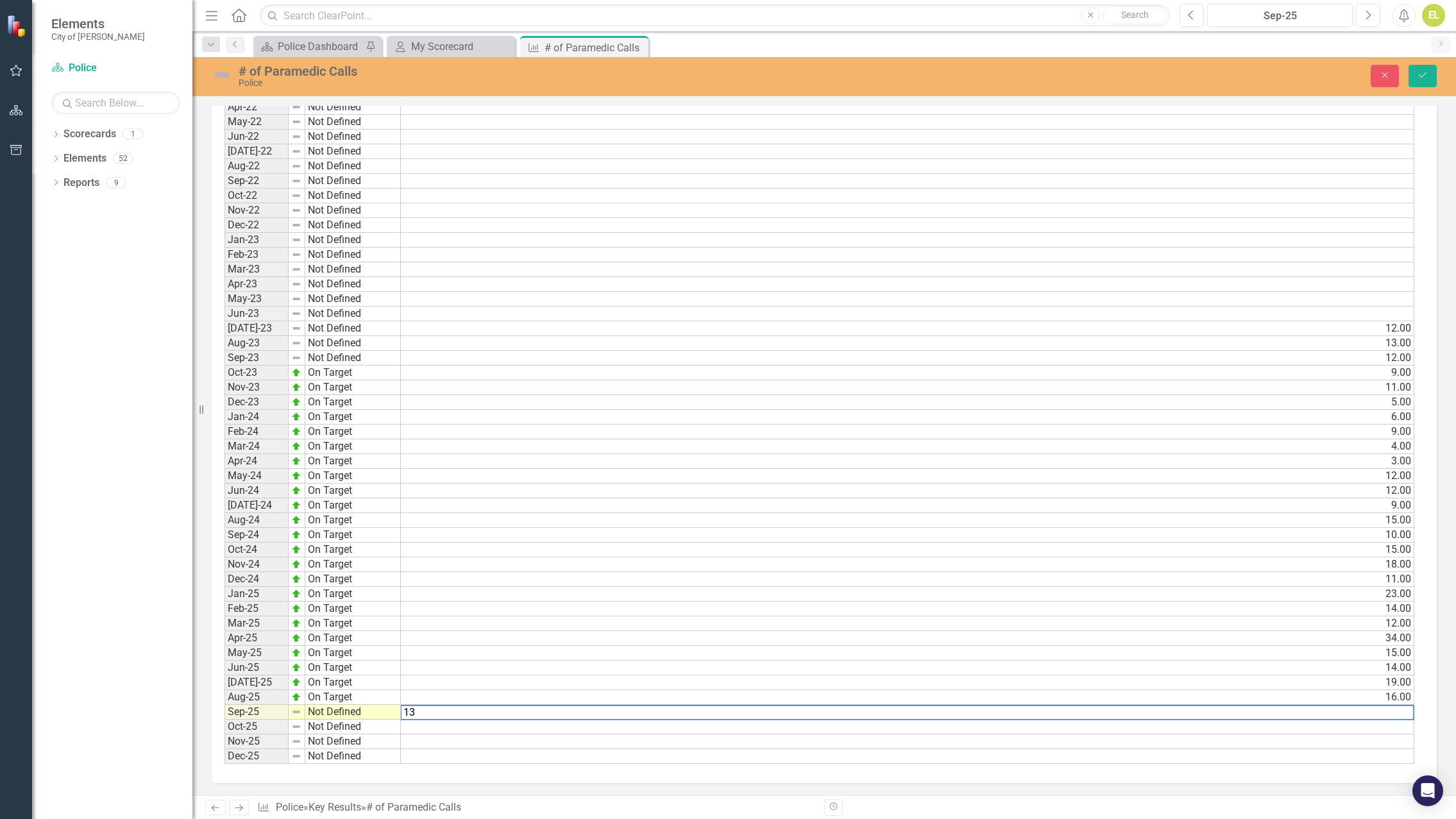
type textarea "13"
click at [357, 708] on td "Not Defined" at bounding box center [353, 712] width 95 height 15
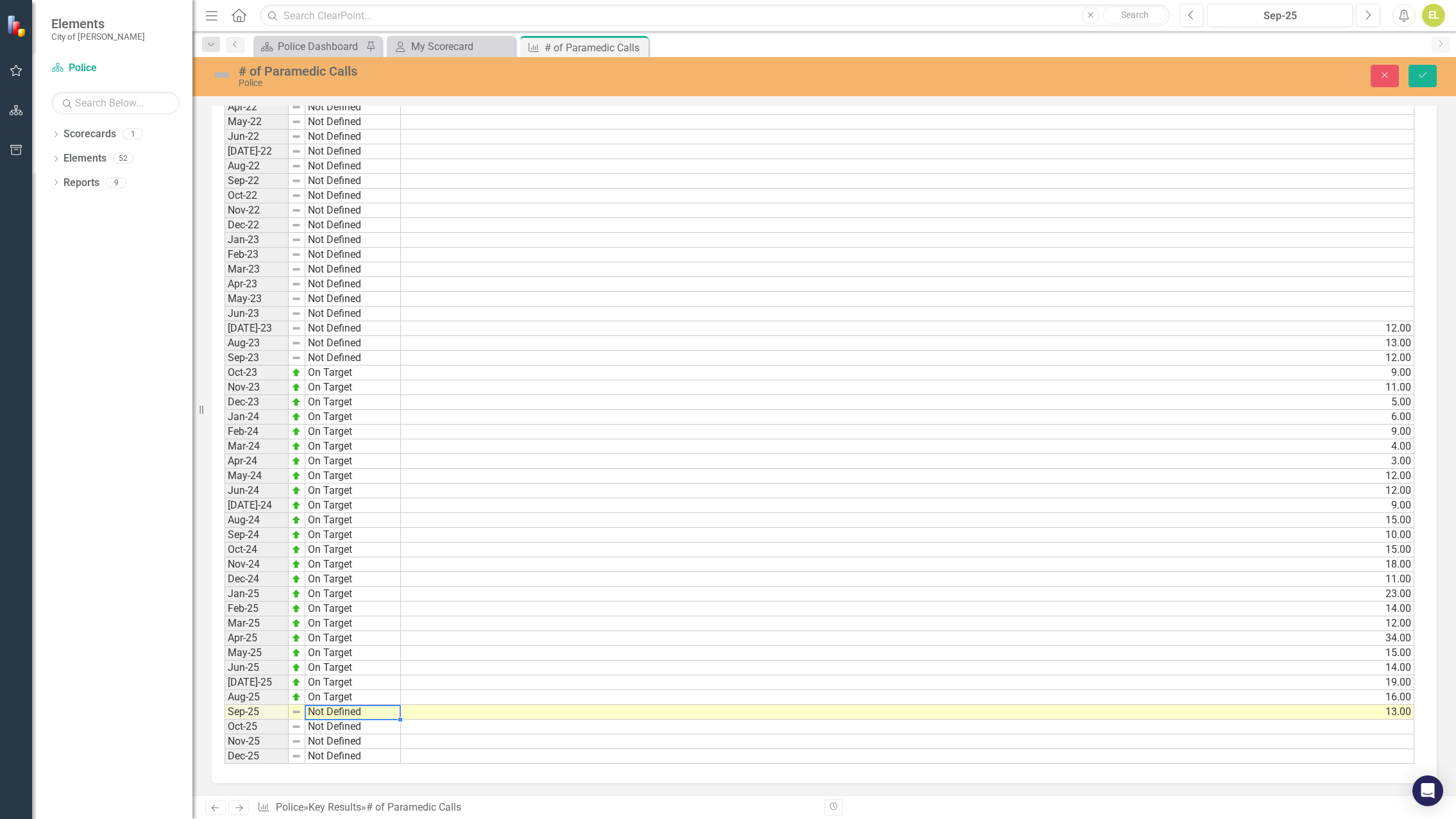
click at [357, 708] on td "Not Defined" at bounding box center [353, 712] width 95 height 15
click at [326, 649] on div "Period Status Actual Jan-22 Not Defined Feb-22 Not Defined Mar-22 Not Defined A…" at bounding box center [820, 403] width 1190 height 724
click at [228, 77] on img at bounding box center [221, 75] width 21 height 21
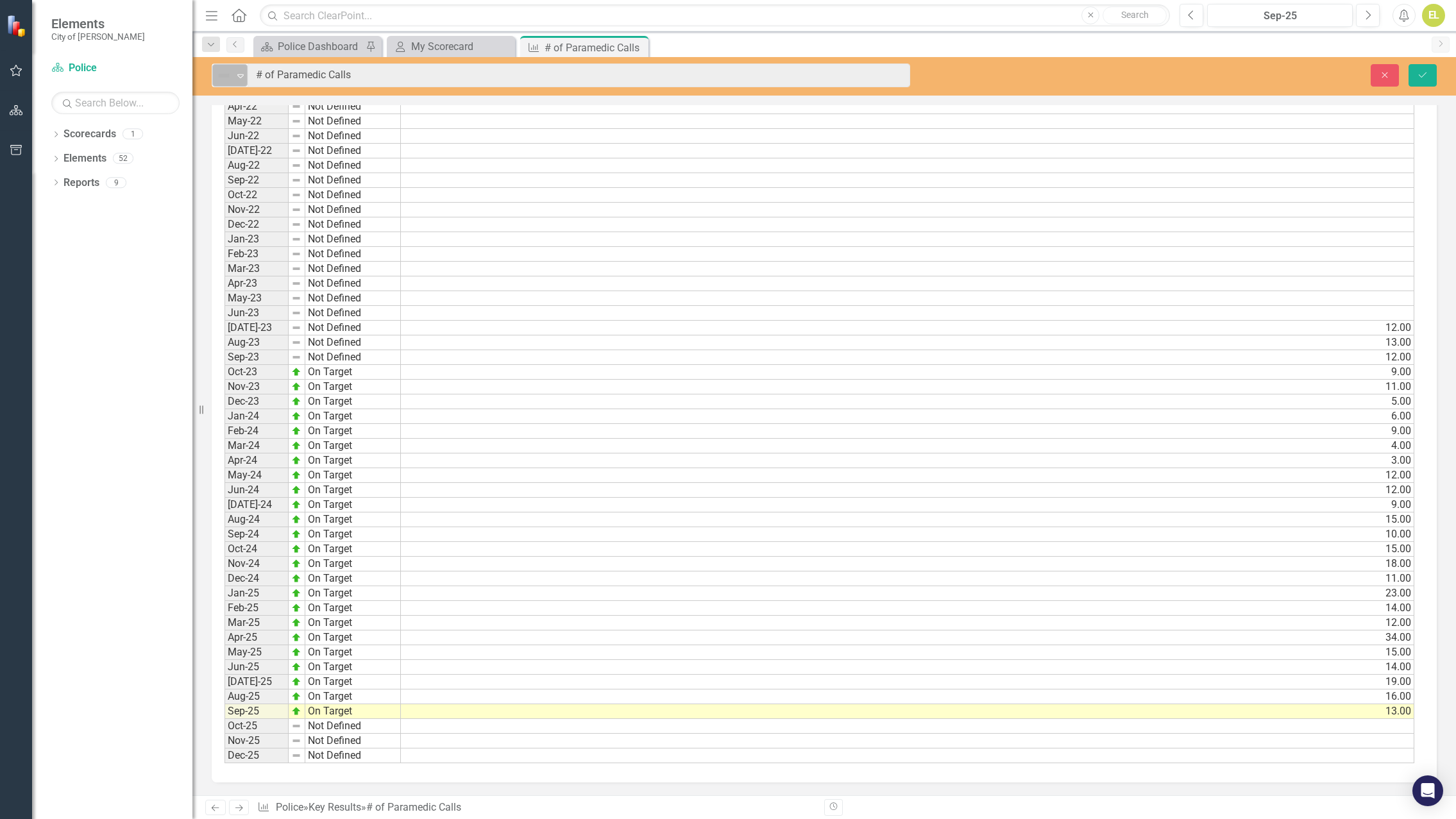
click at [243, 77] on icon "Expand" at bounding box center [240, 75] width 13 height 10
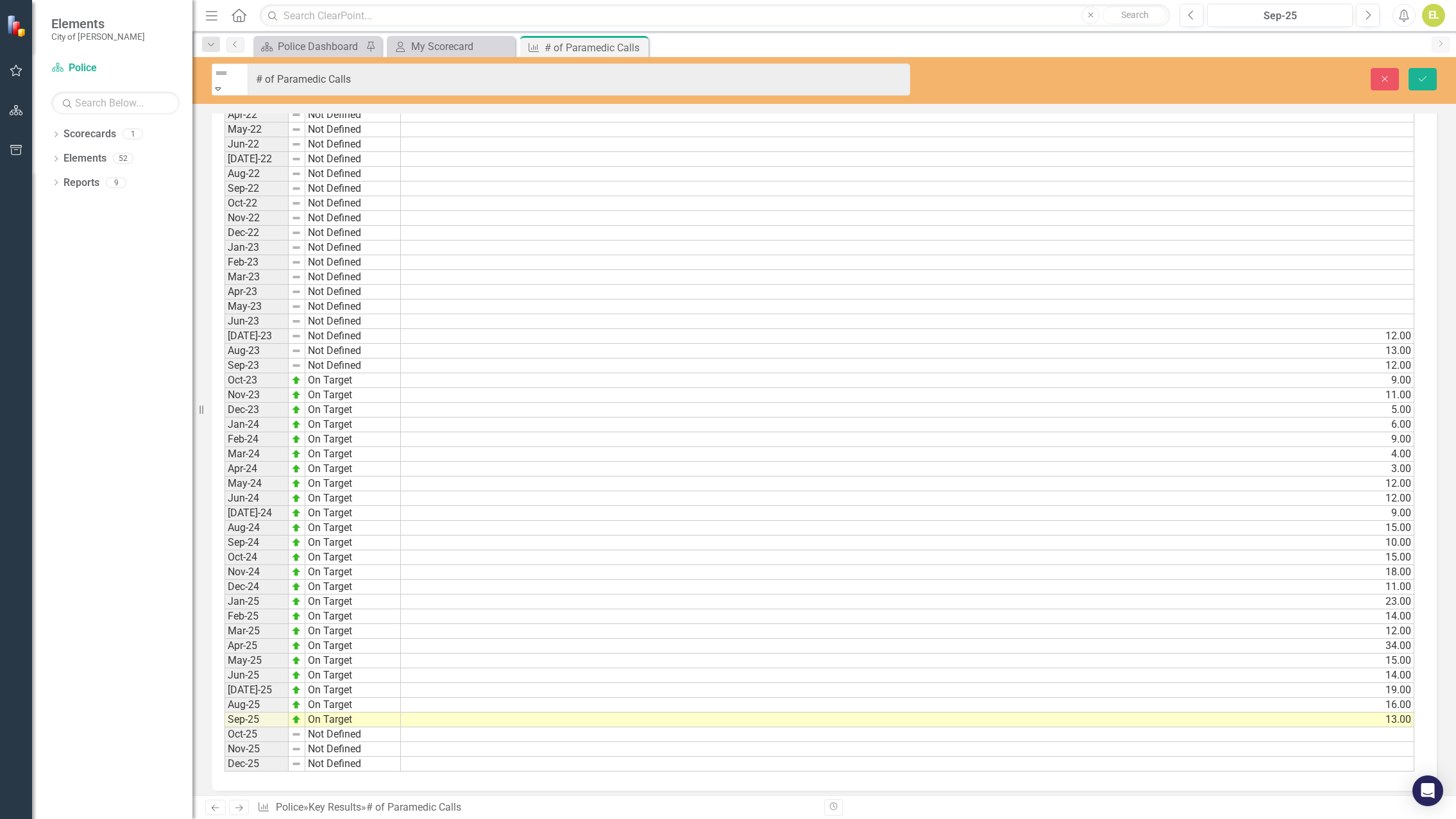
click at [1421, 75] on icon "Save" at bounding box center [1422, 79] width 11 height 9
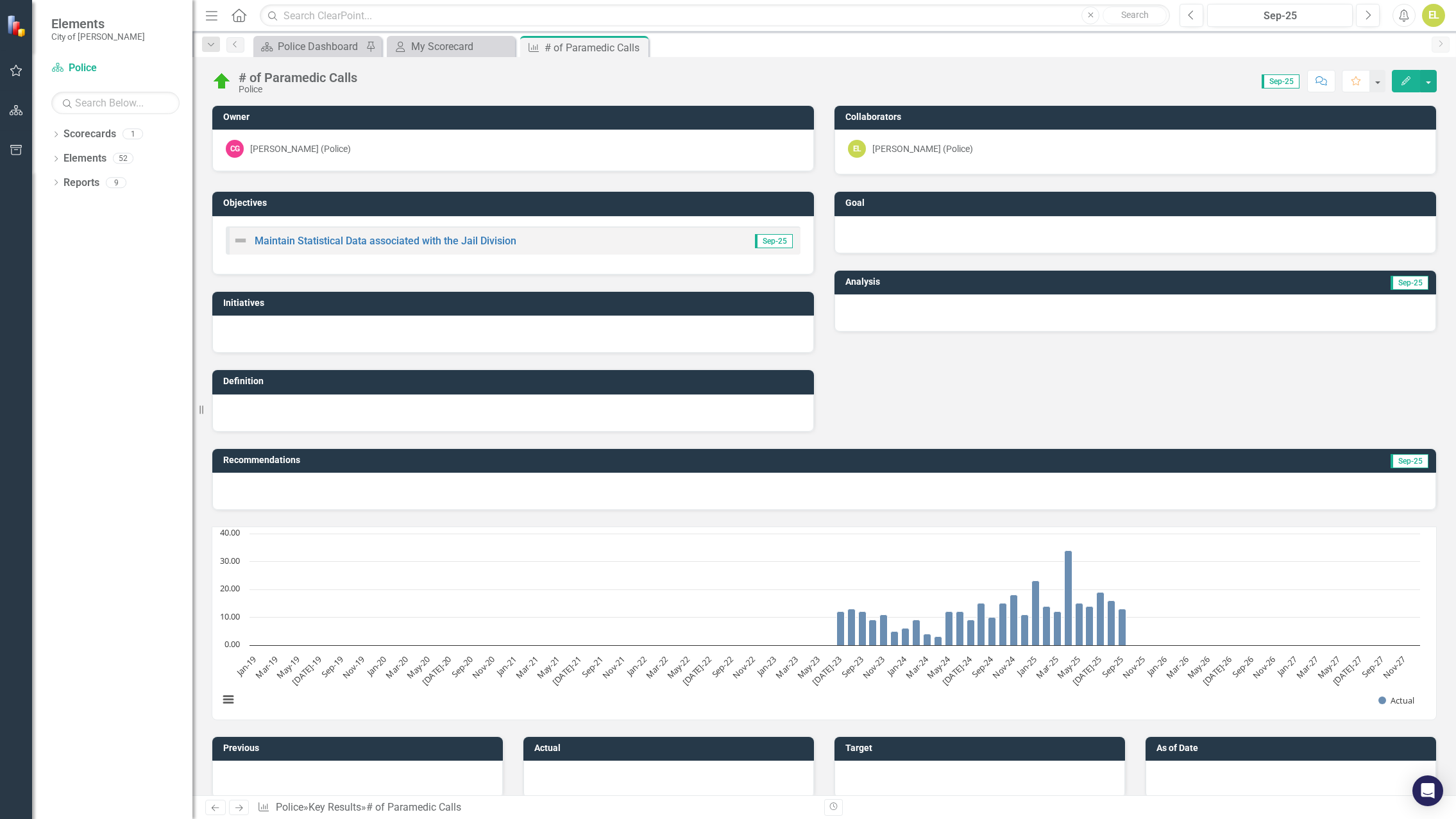
click at [0, 0] on icon "Close" at bounding box center [0, 0] width 0 height 0
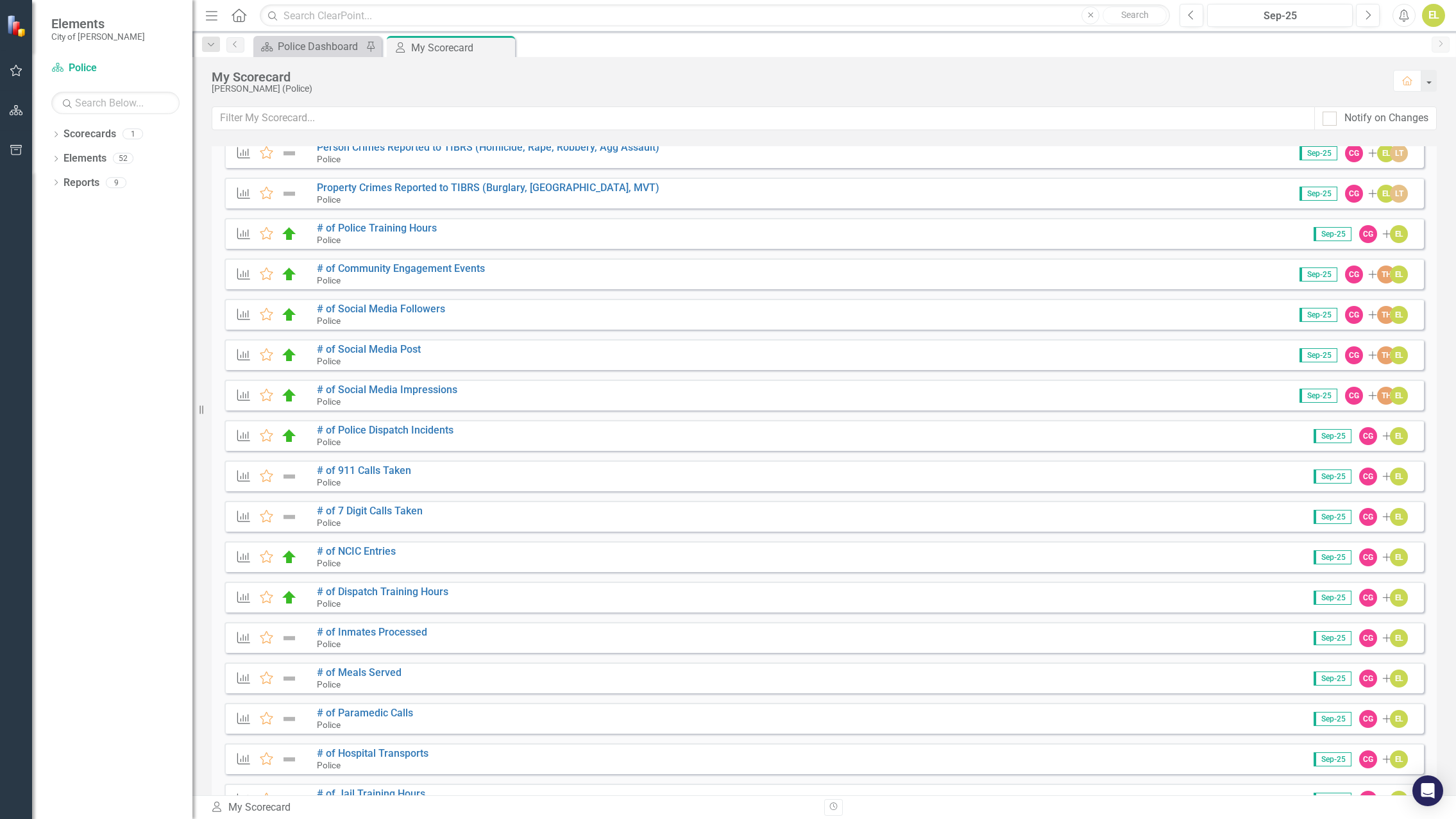
scroll to position [321, 0]
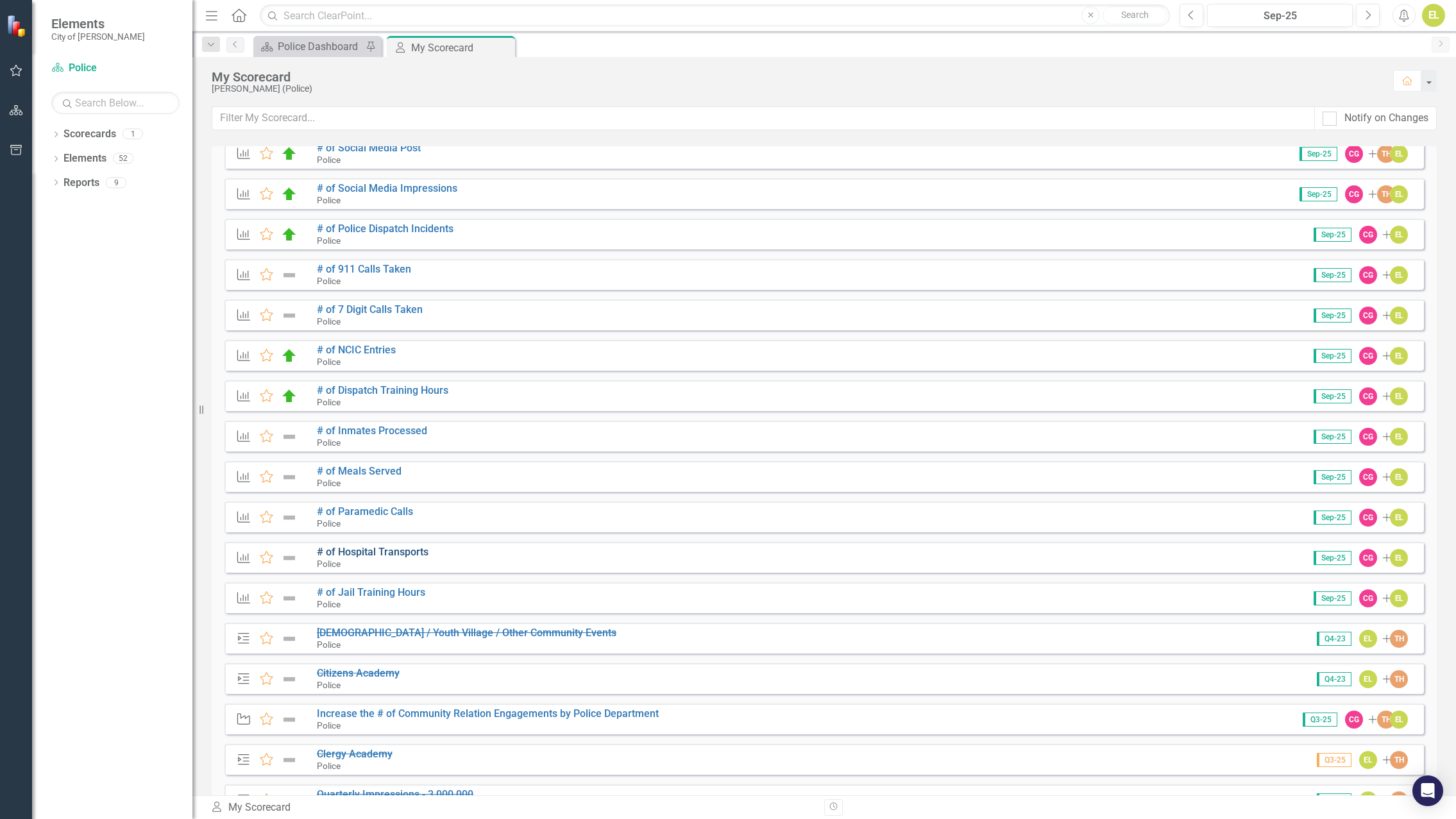
click at [349, 552] on link "# of Hospital Transports" at bounding box center [372, 552] width 111 height 12
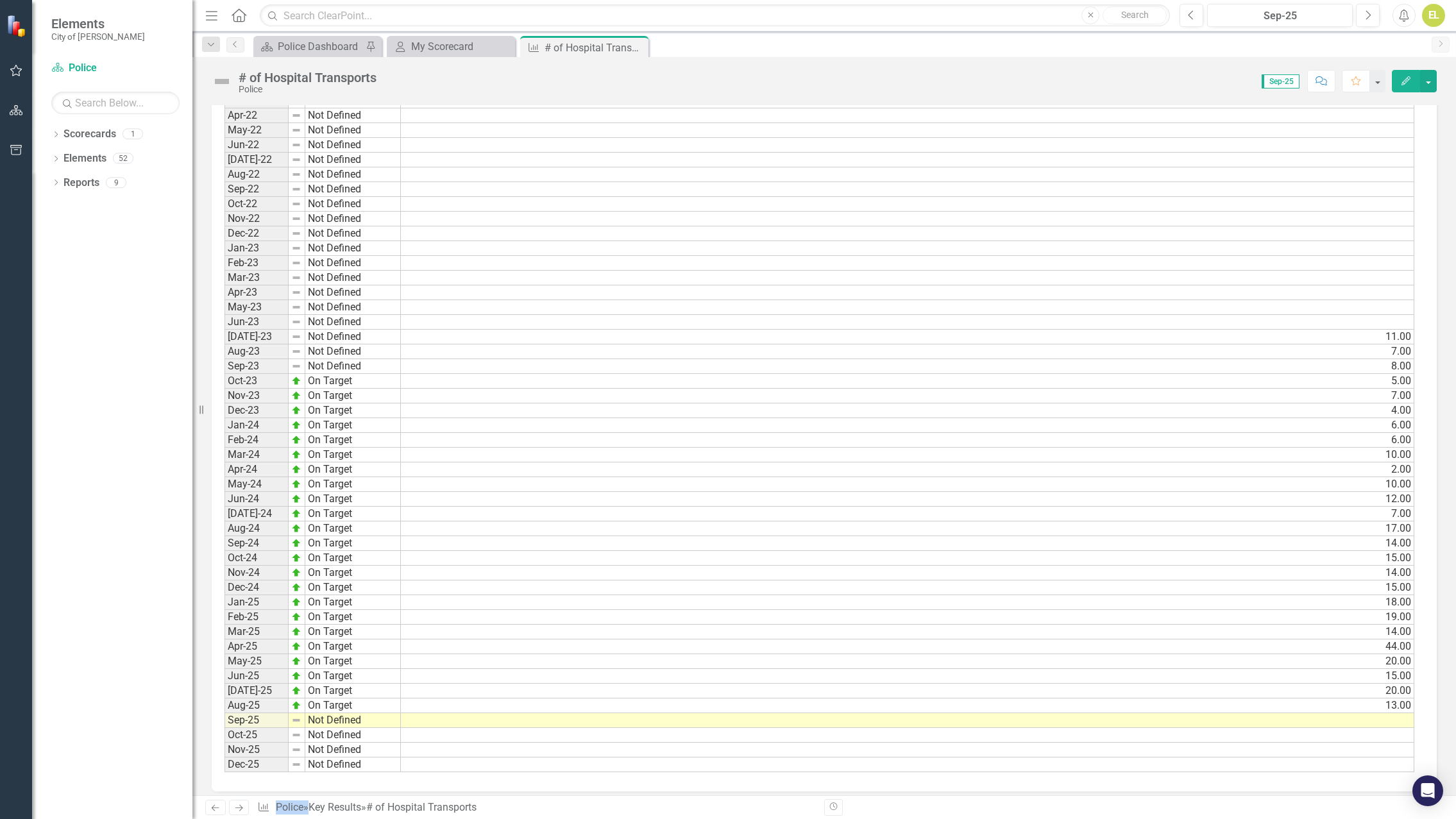
scroll to position [816, 0]
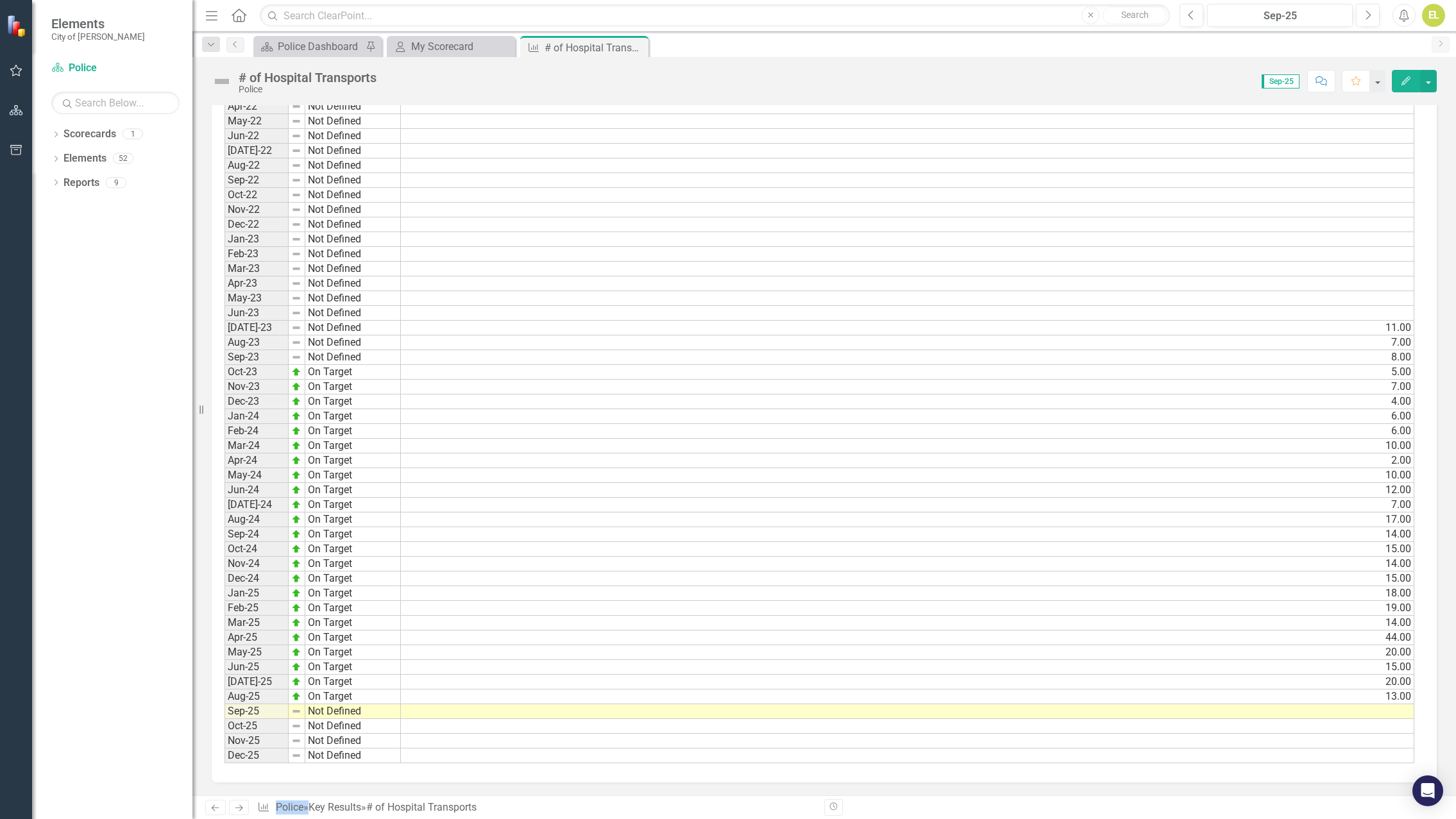
click at [1335, 710] on td at bounding box center [907, 712] width 1013 height 15
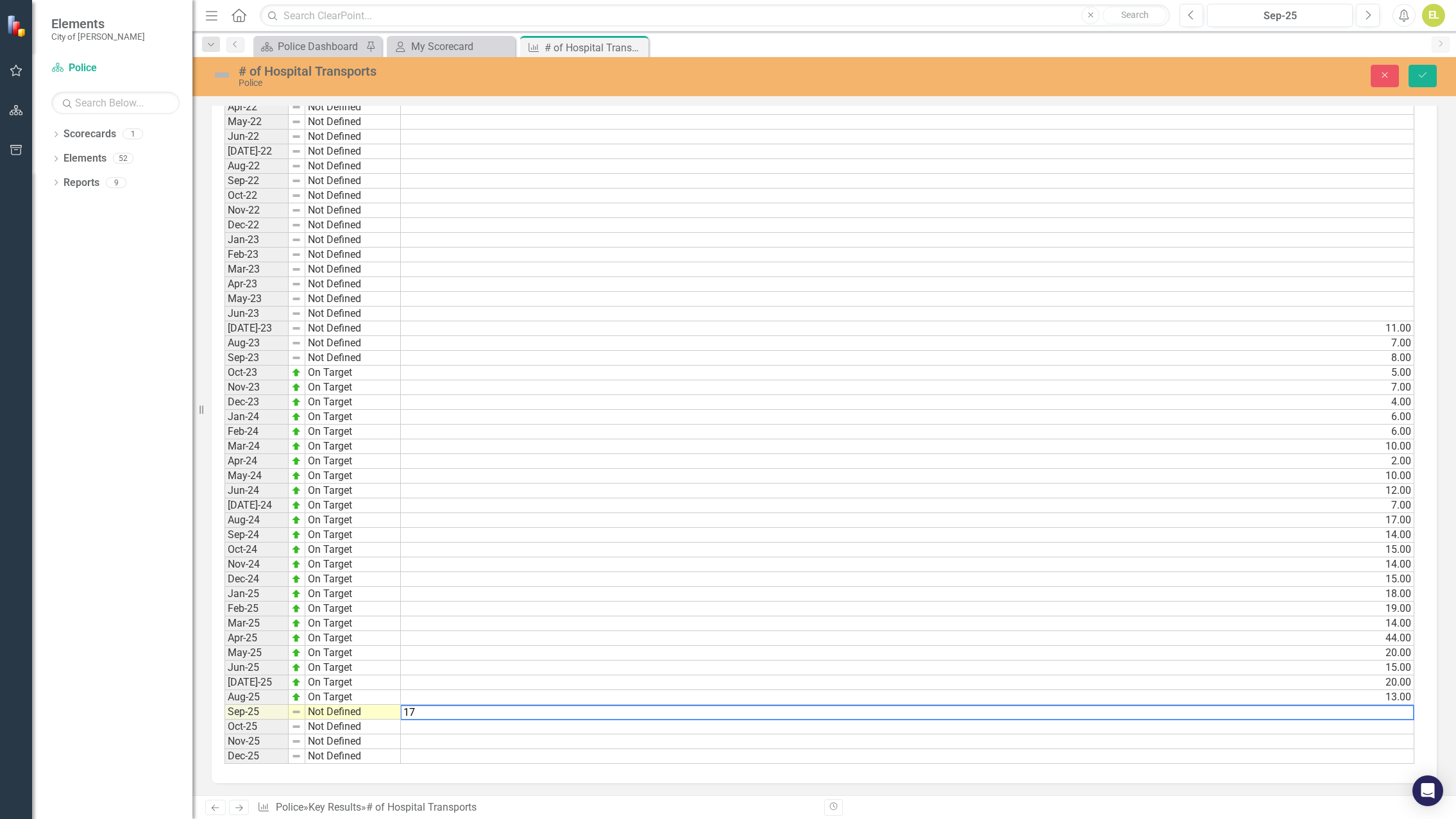
type textarea "17"
click at [334, 715] on td "Not Defined" at bounding box center [353, 712] width 95 height 15
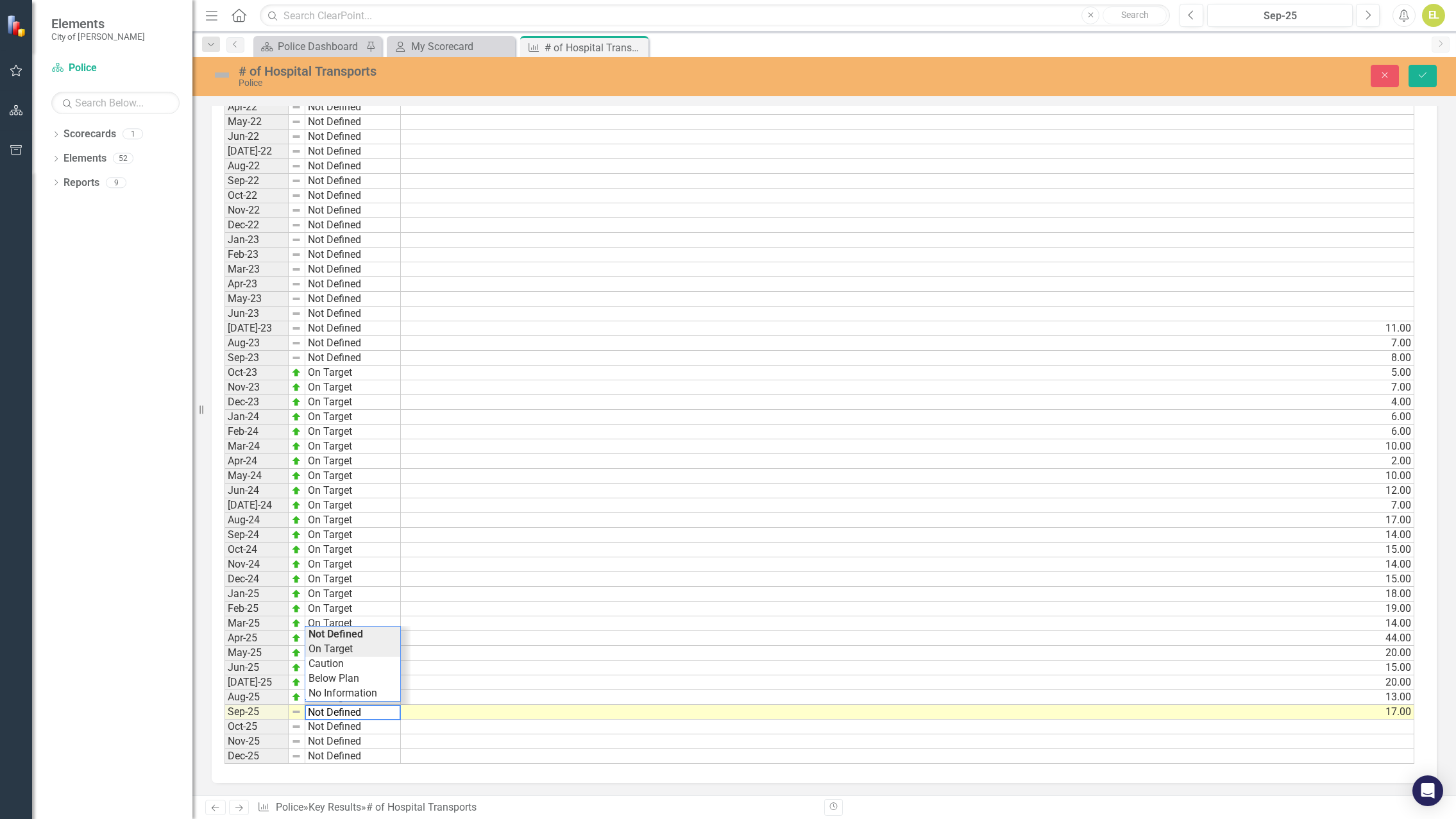
click at [332, 651] on div "Period Status Actual Jan-22 Not Defined Feb-22 Not Defined Mar-22 Not Defined A…" at bounding box center [820, 403] width 1190 height 724
click at [228, 77] on img at bounding box center [221, 75] width 21 height 21
click at [225, 77] on img at bounding box center [221, 75] width 21 height 21
click at [227, 80] on img at bounding box center [221, 75] width 21 height 21
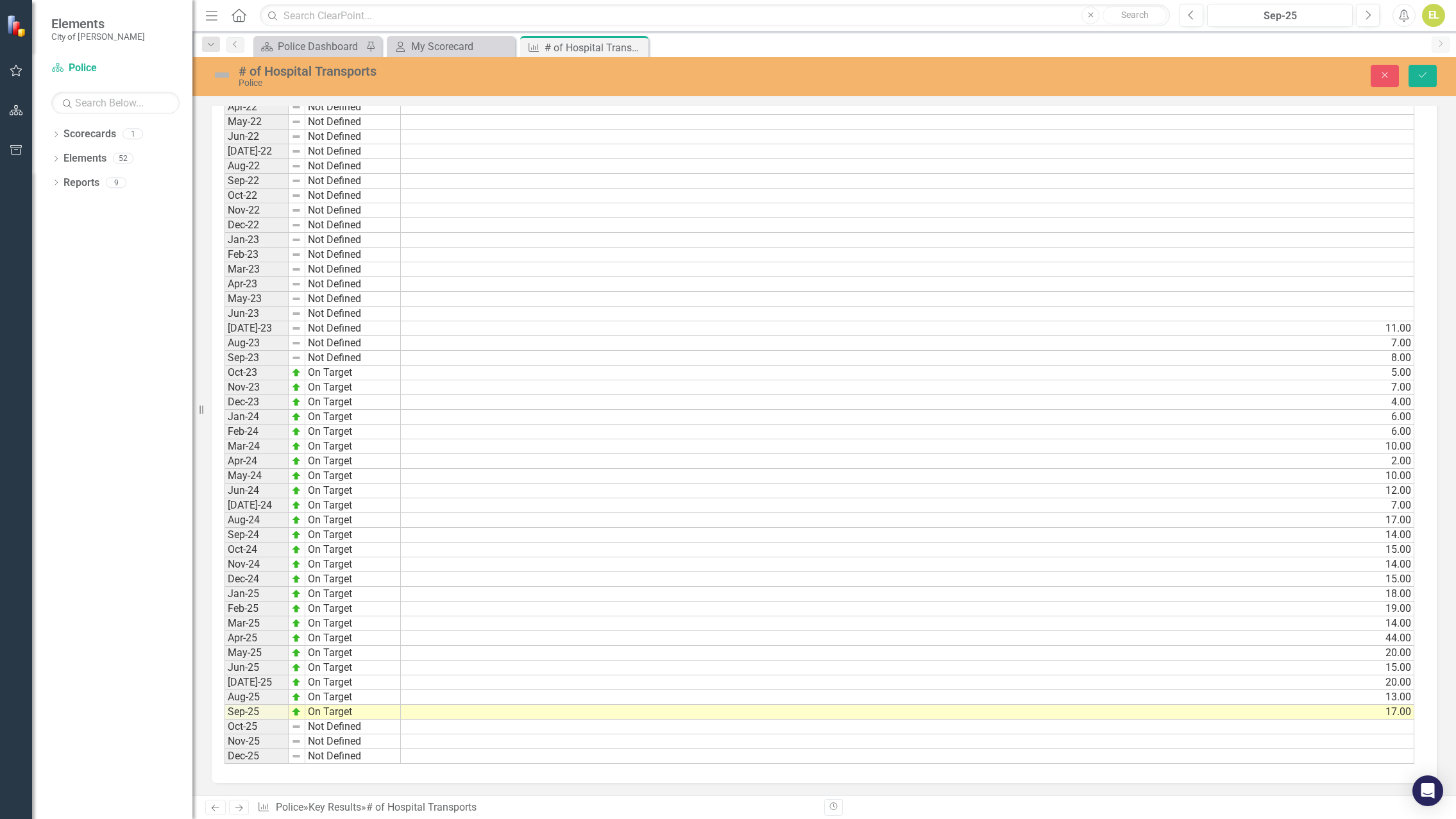
click at [227, 79] on img at bounding box center [221, 75] width 21 height 21
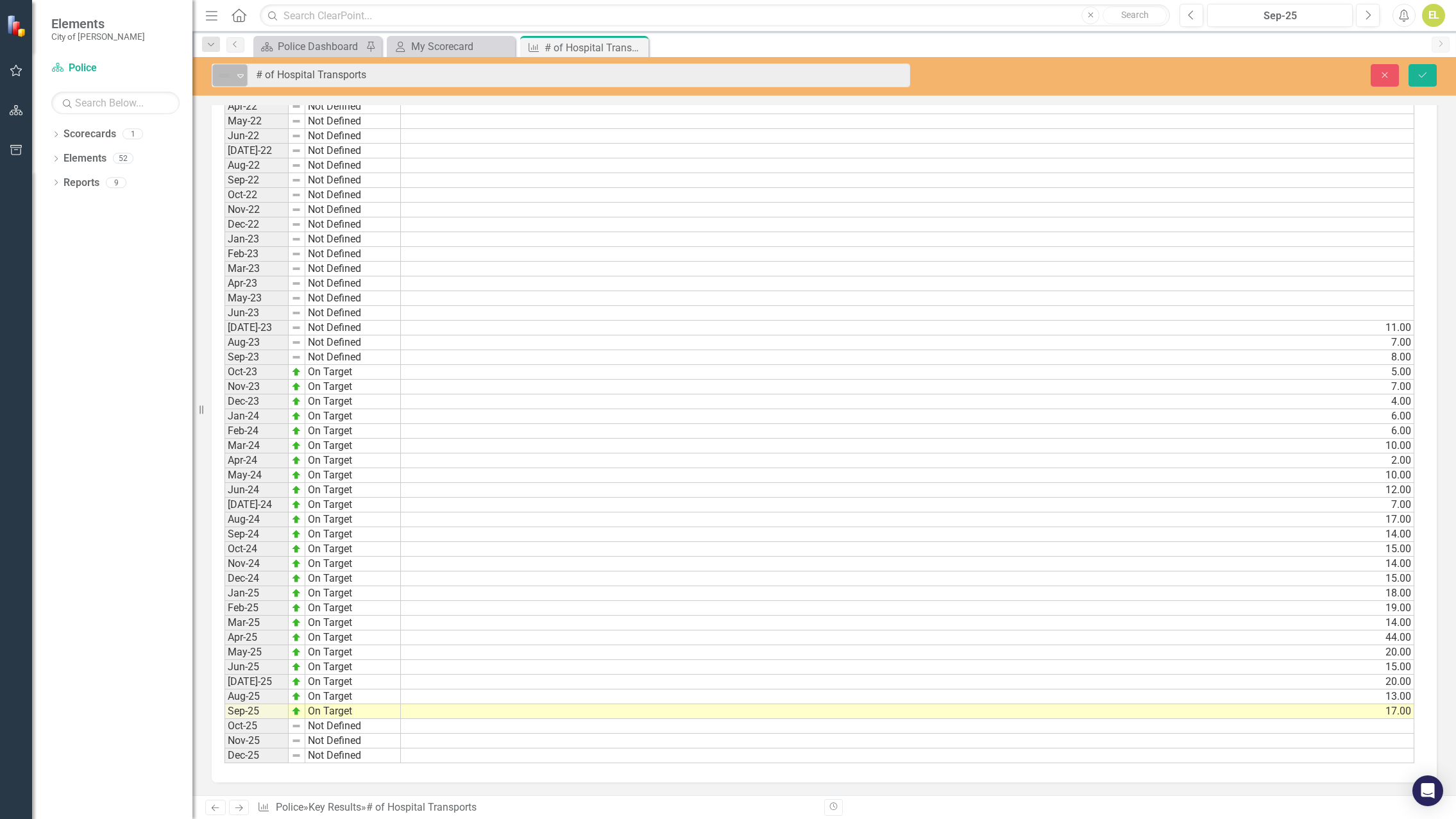
click at [243, 77] on icon "Expand" at bounding box center [240, 75] width 13 height 10
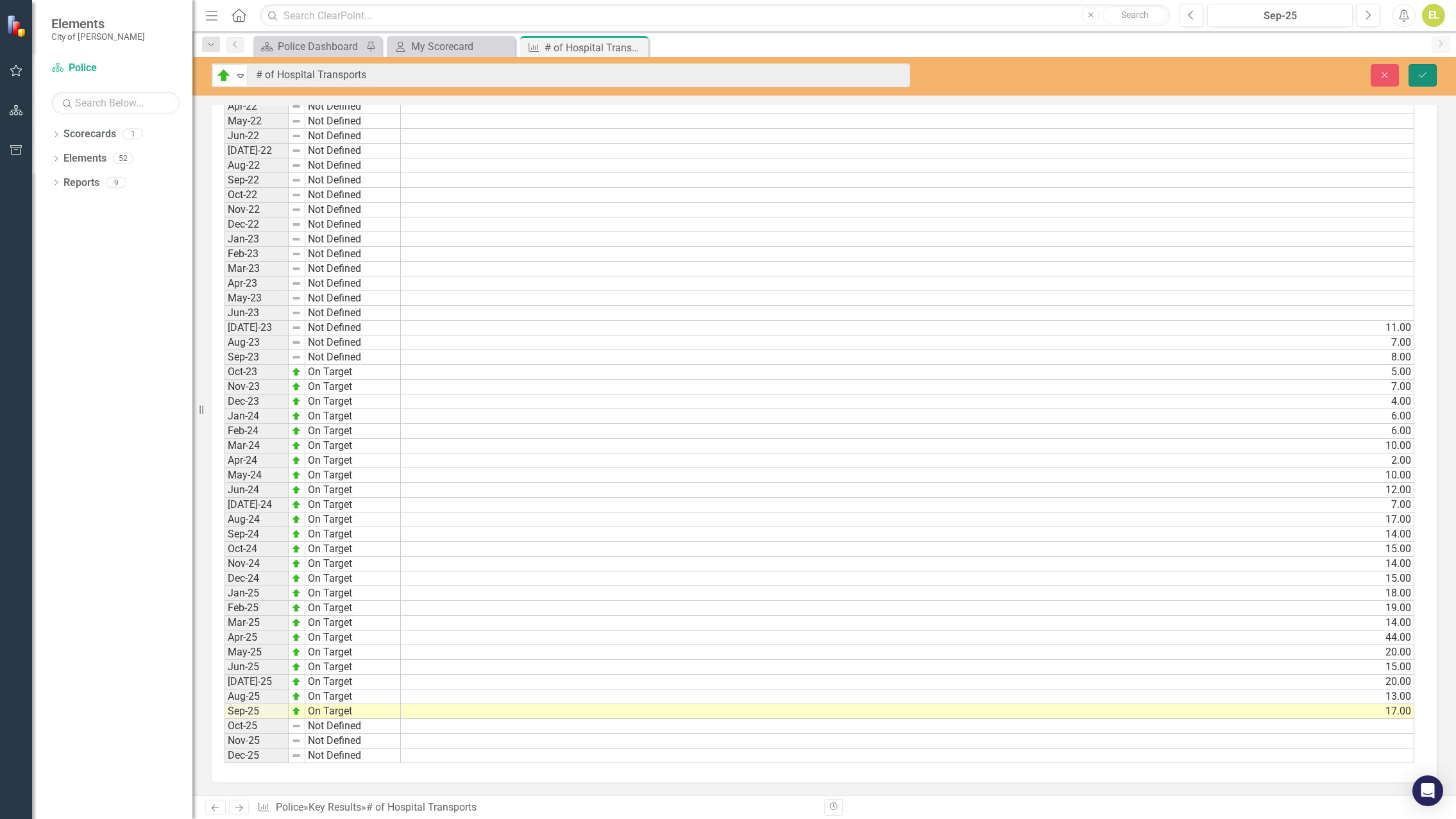
click at [1424, 73] on icon "Save" at bounding box center [1422, 75] width 11 height 9
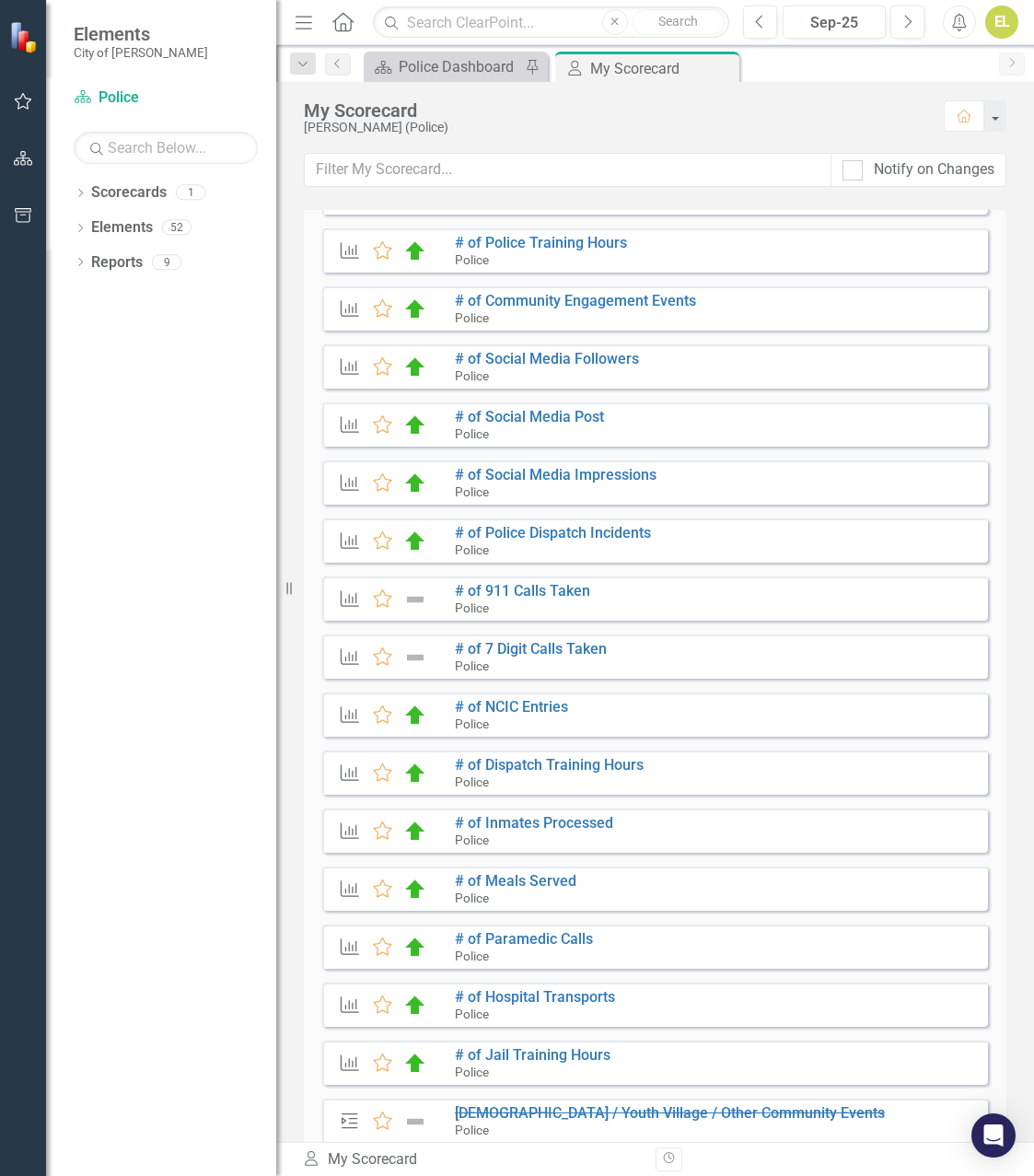
scroll to position [277, 0]
